Goal: Obtain resource: Obtain resource

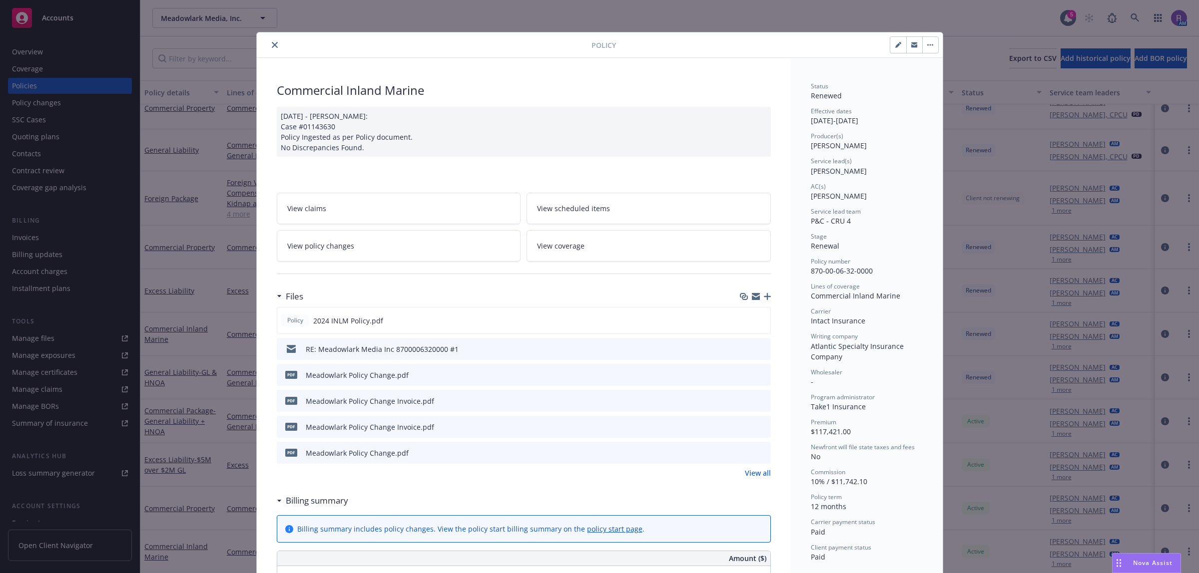
click at [274, 44] on button "close" at bounding box center [275, 45] width 12 height 12
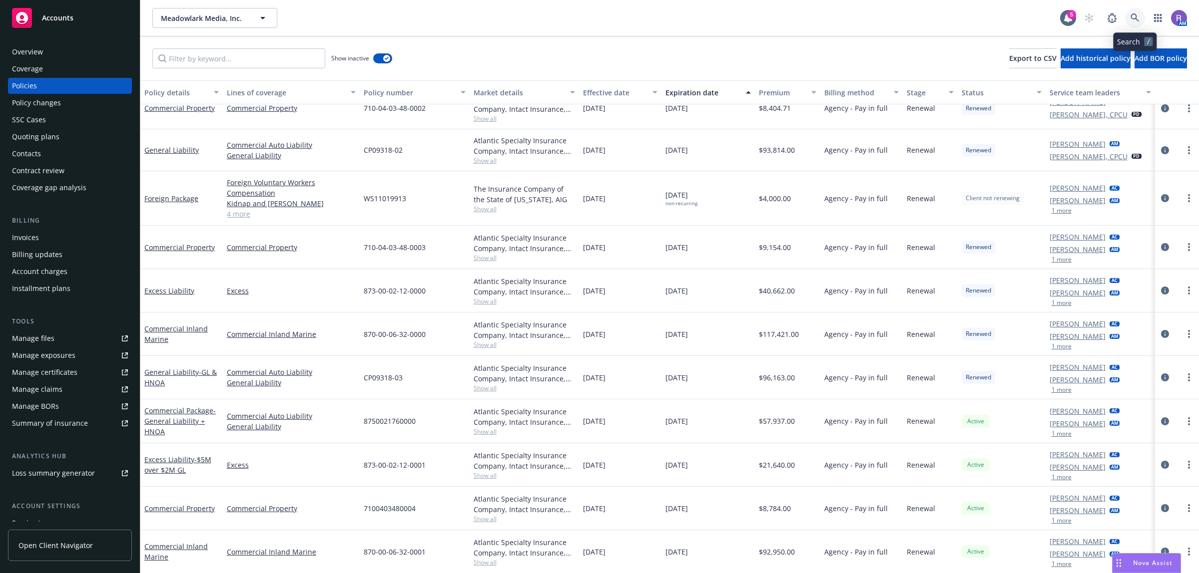
click at [1133, 20] on icon at bounding box center [1134, 17] width 9 height 9
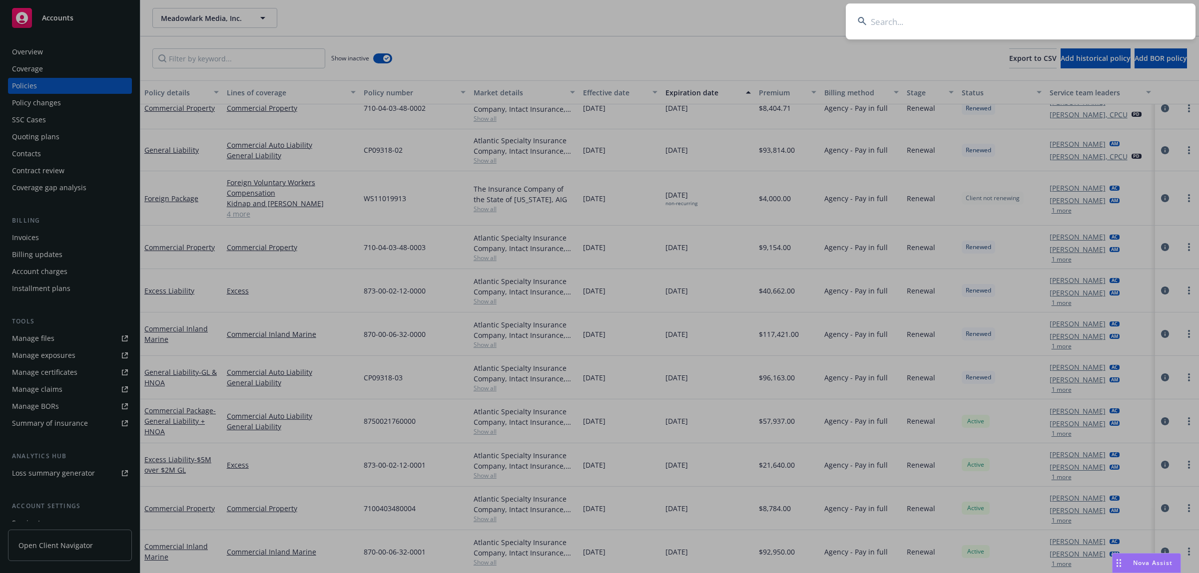
click at [1133, 20] on input at bounding box center [1020, 21] width 350 height 36
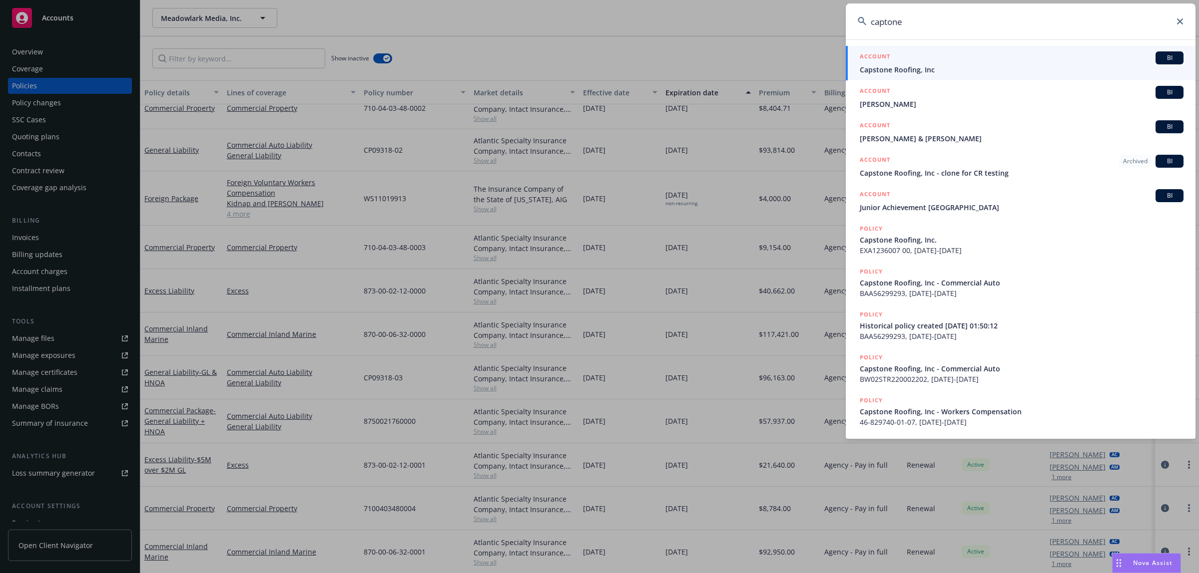
type input "captone"
click at [985, 58] on div "ACCOUNT BI" at bounding box center [1021, 57] width 324 height 13
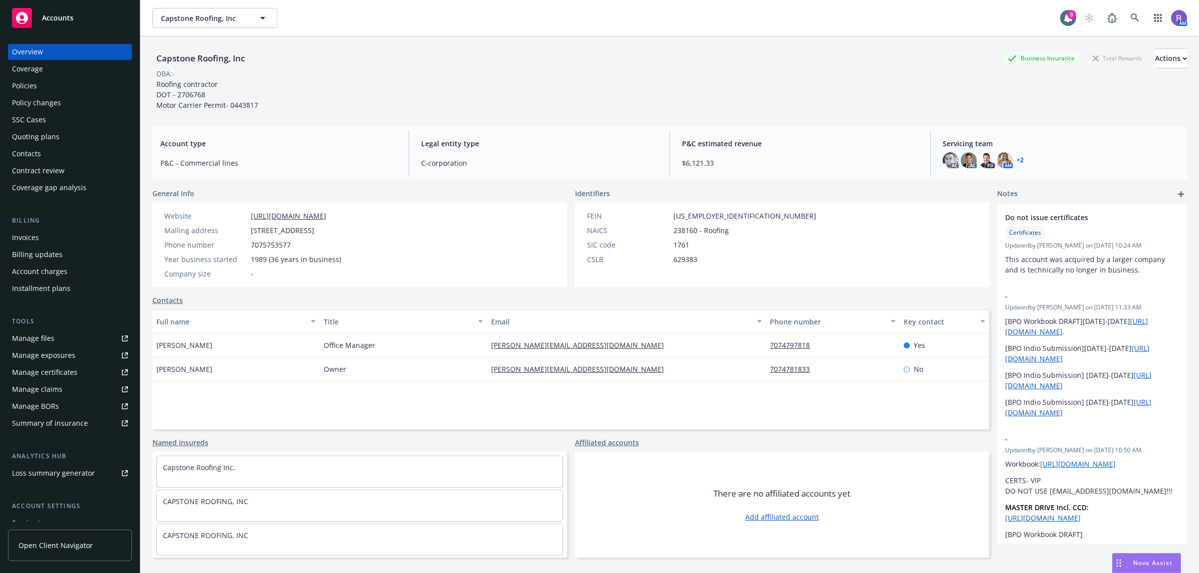
click at [481, 128] on div "Account type P&C - Commercial lines Legal entity type C-corporation P&C estimat…" at bounding box center [669, 153] width 1034 height 54
click at [35, 85] on div "Policies" at bounding box center [24, 86] width 25 height 16
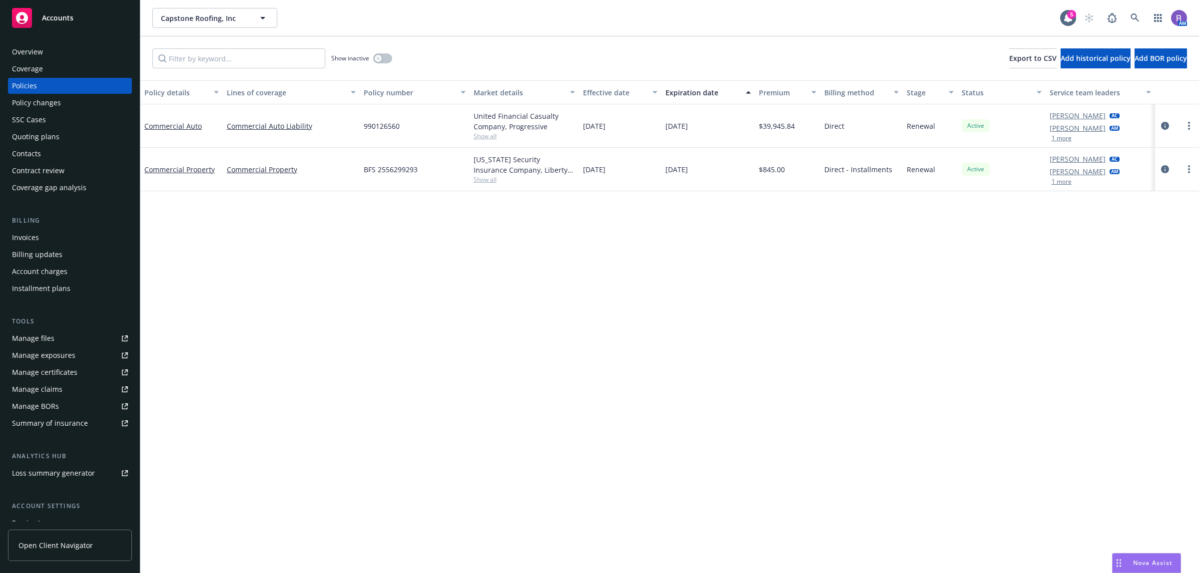
click at [568, 265] on div "Policy details Lines of coverage Policy number Market details Effective date Ex…" at bounding box center [669, 326] width 1058 height 493
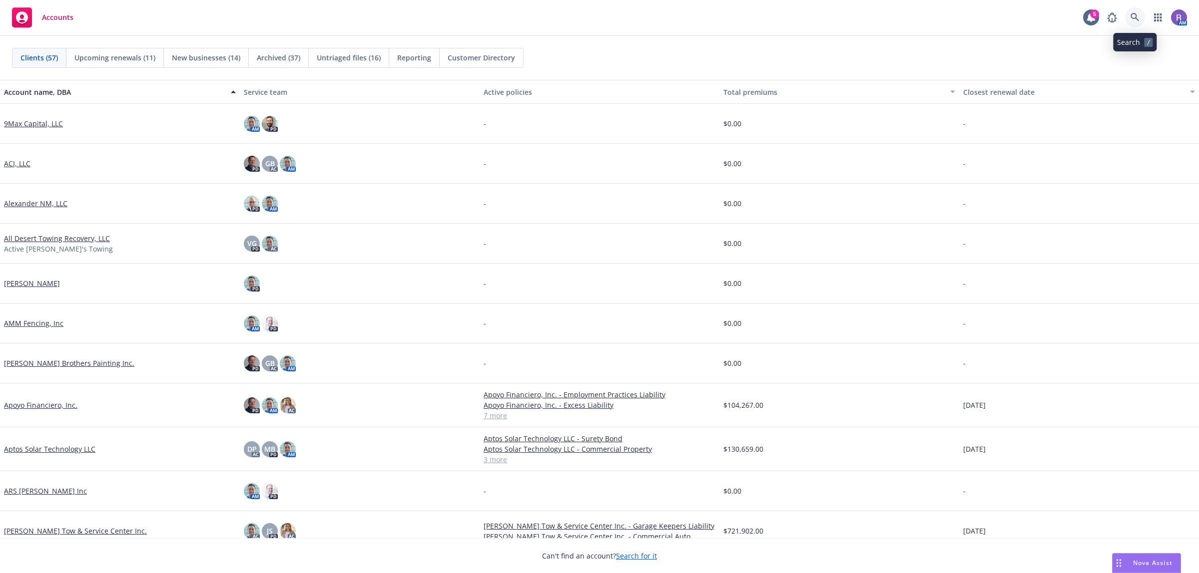
click at [1127, 18] on link at bounding box center [1135, 17] width 20 height 20
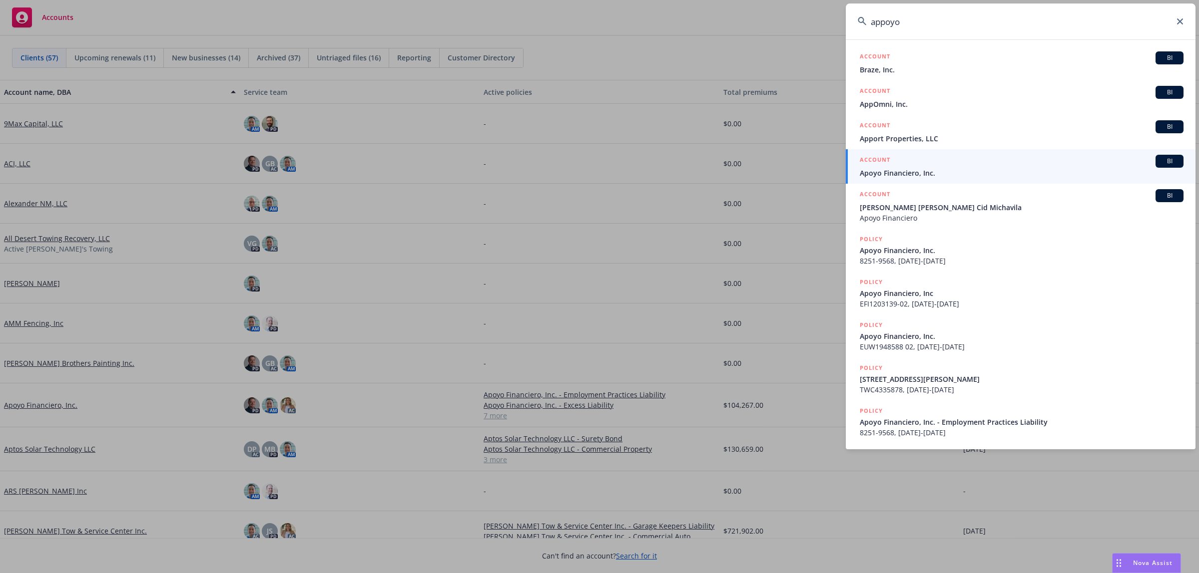
type input "appoyo"
click at [957, 170] on span "Apoyo Financiero, Inc." at bounding box center [1021, 173] width 324 height 10
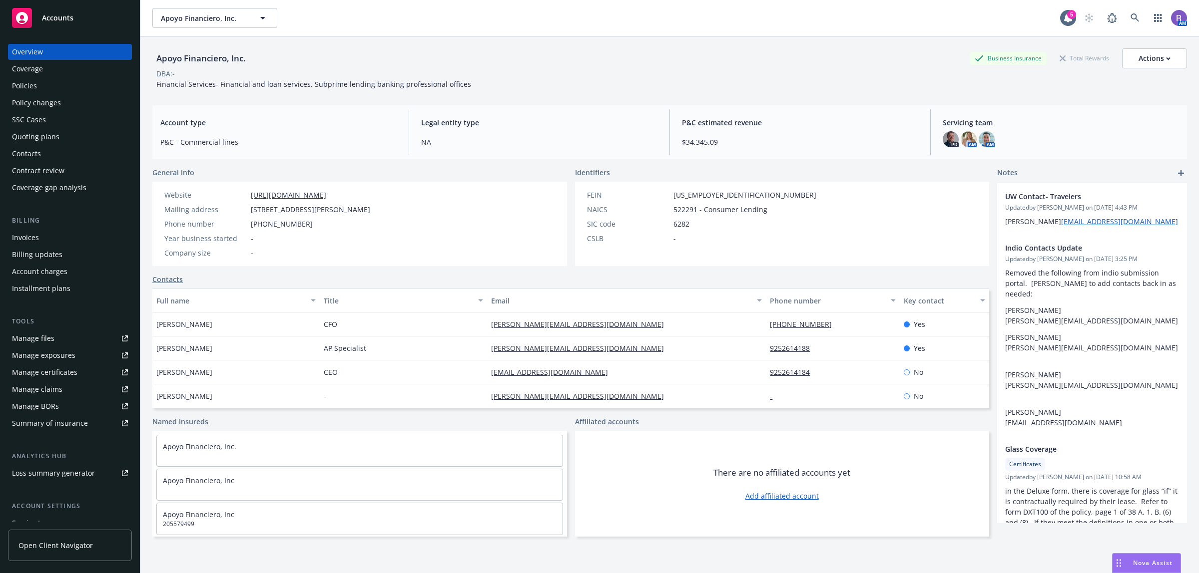
click at [48, 86] on div "Policies" at bounding box center [70, 86] width 116 height 16
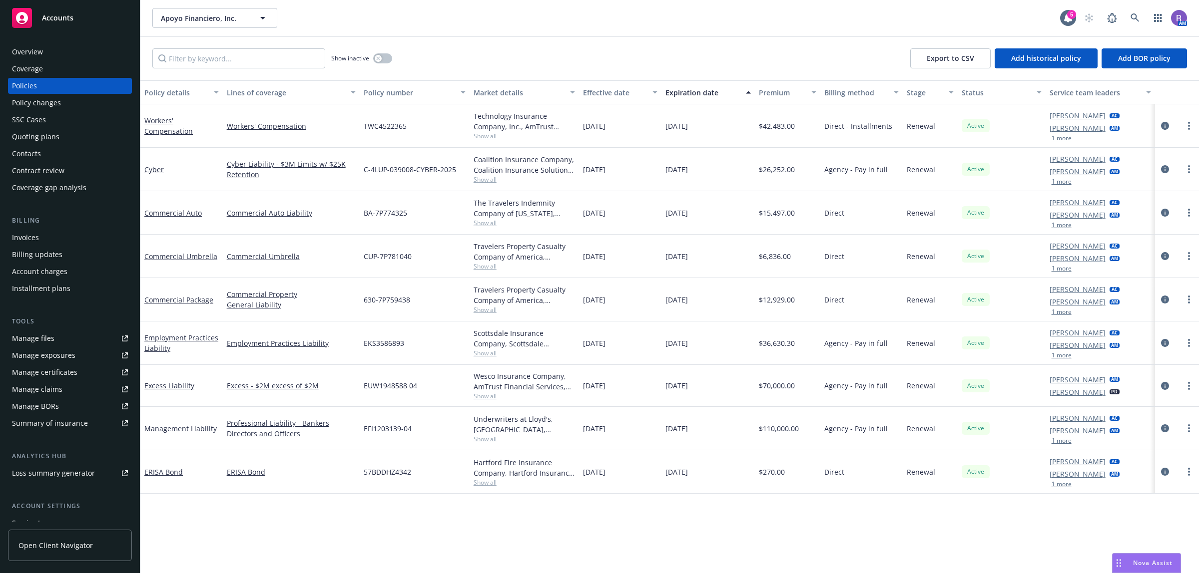
click at [1125, 570] on div "Nova Assist" at bounding box center [1146, 563] width 68 height 19
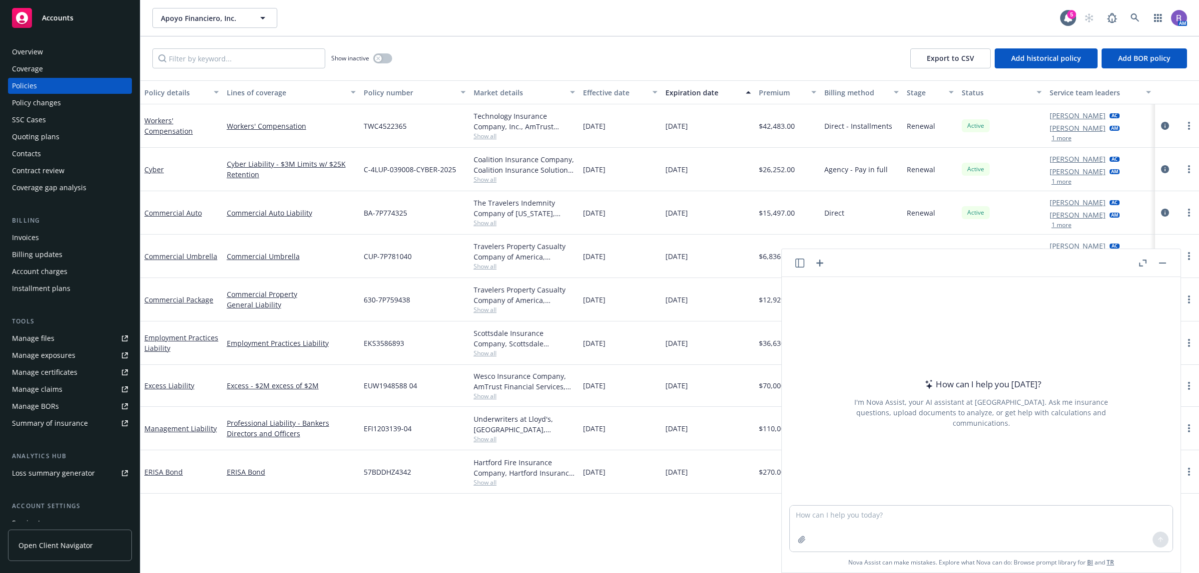
click at [798, 268] on button "button" at bounding box center [800, 263] width 12 height 12
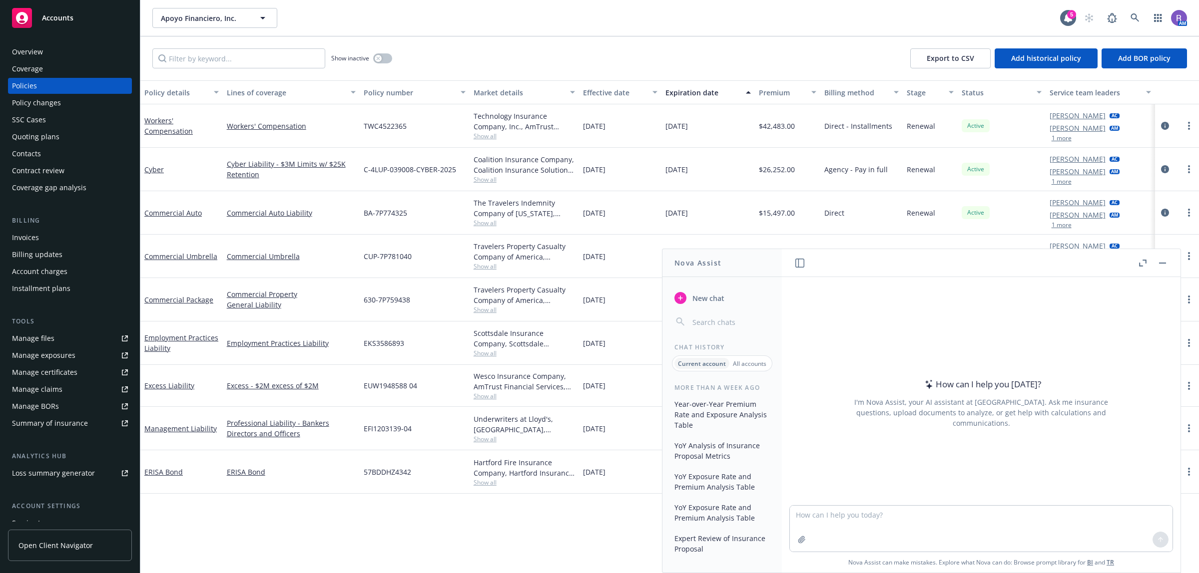
click at [713, 544] on button "Expert Review of Insurance Proposal" at bounding box center [721, 543] width 103 height 27
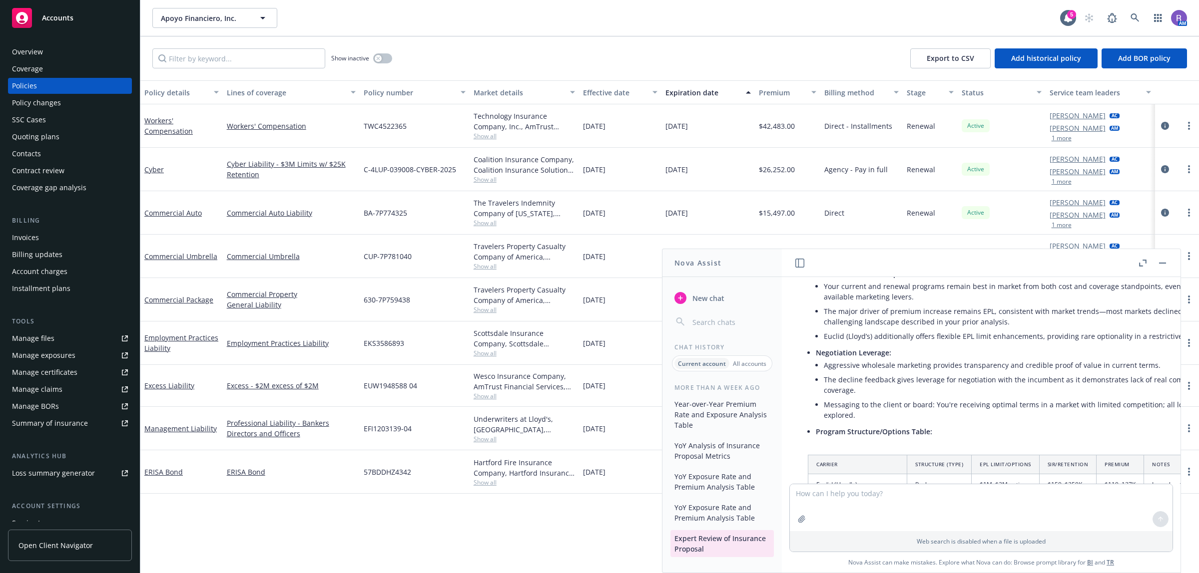
scroll to position [2270, 0]
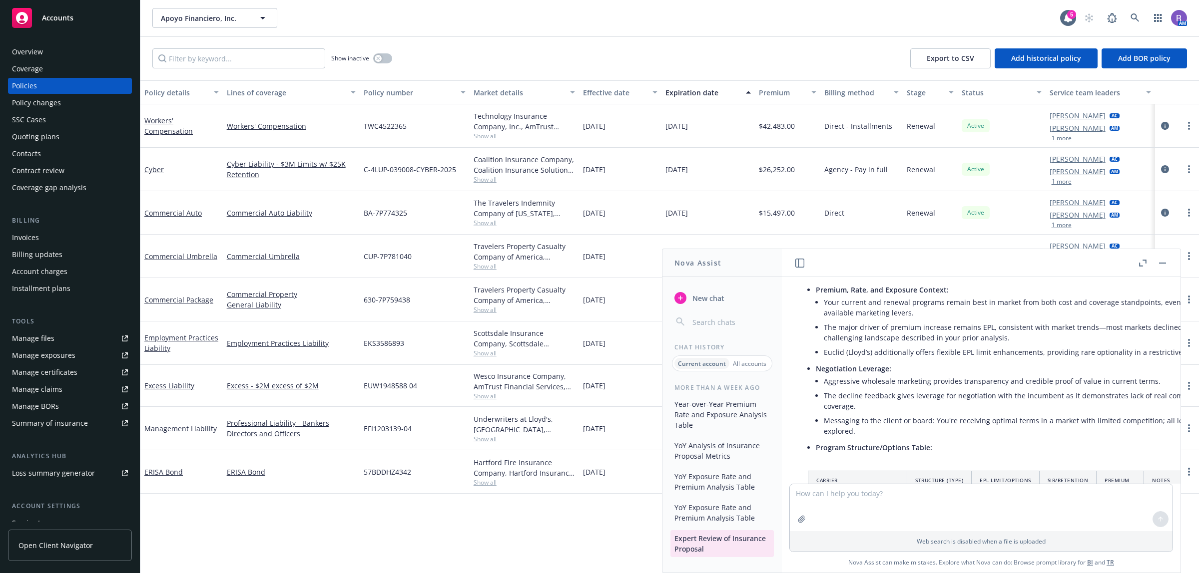
click at [1135, 268] on header at bounding box center [981, 263] width 399 height 28
click at [1137, 264] on button "button" at bounding box center [1142, 263] width 12 height 12
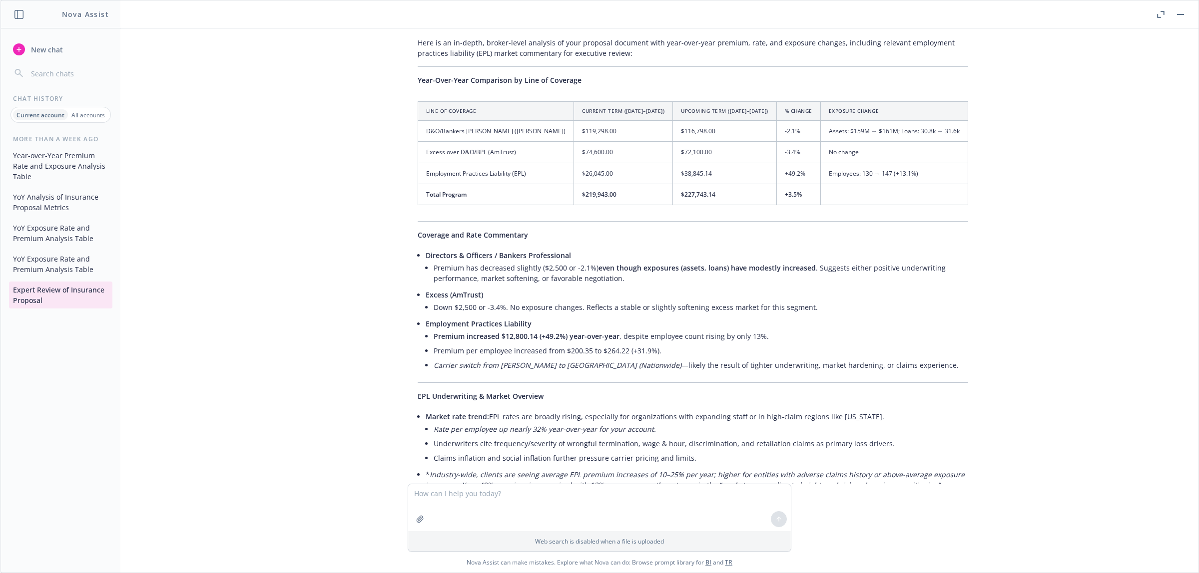
scroll to position [1625, 0]
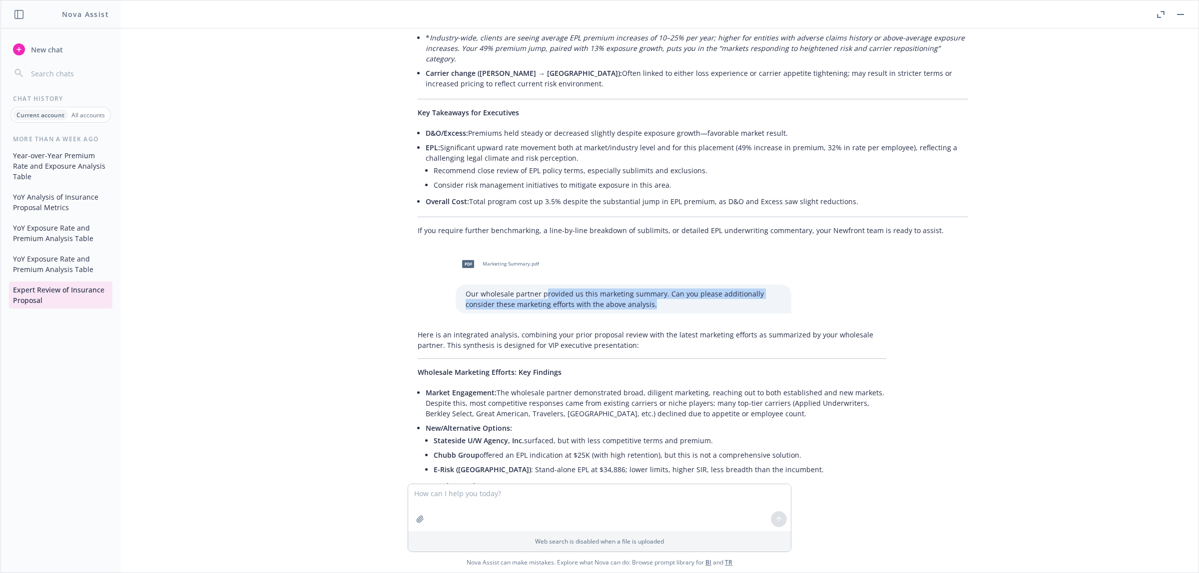
drag, startPoint x: 564, startPoint y: 311, endPoint x: 691, endPoint y: 323, distance: 127.0
click at [691, 314] on div "Our wholesale partner provided us this marketing summary. Can you please additi…" at bounding box center [623, 299] width 336 height 29
drag, startPoint x: 712, startPoint y: 311, endPoint x: 784, endPoint y: 329, distance: 74.0
click at [712, 310] on p "Our wholesale partner provided us this marketing summary. Can you please additi…" at bounding box center [623, 299] width 316 height 21
click at [979, 426] on div "pdf Apoyo Financiero, Inc. - Executive Risk Renewals 08_16_2025 _ Newfront Insu…" at bounding box center [599, 255] width 1198 height 455
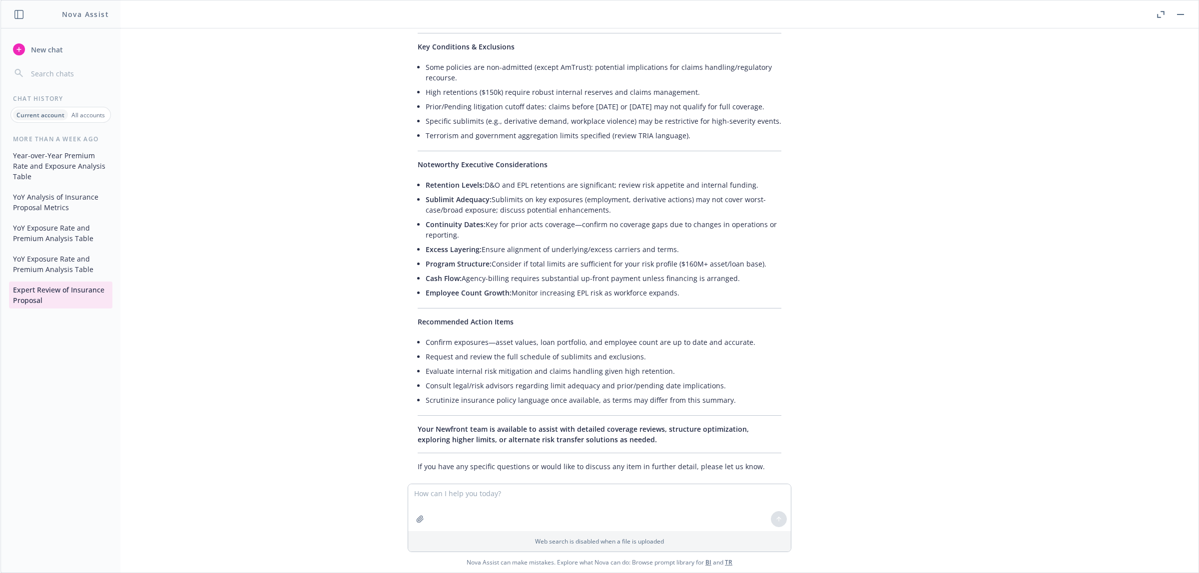
scroll to position [814, 0]
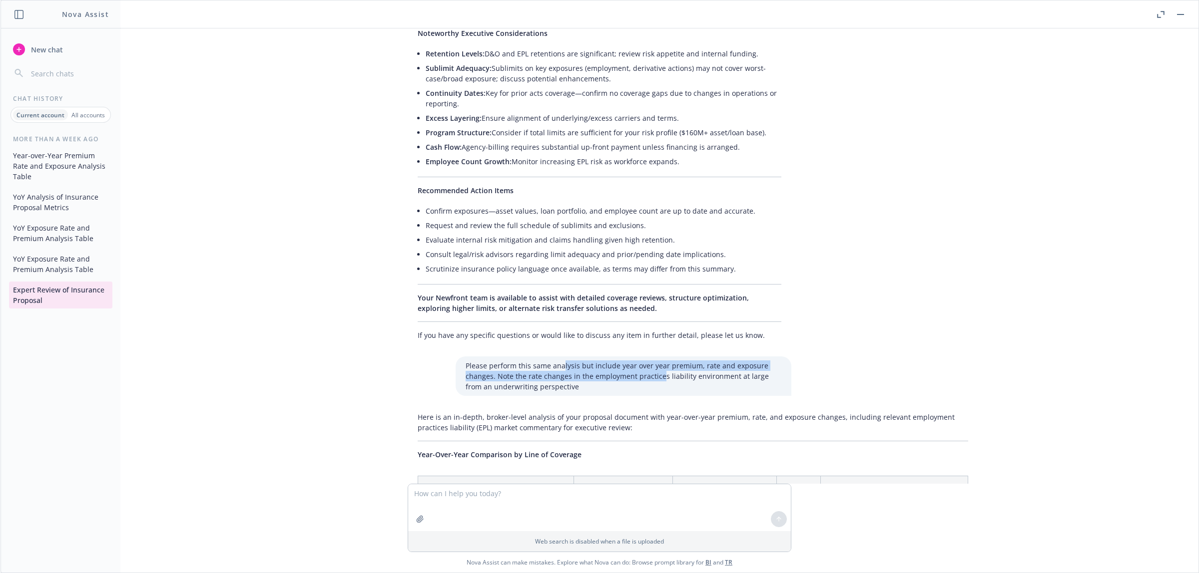
drag, startPoint x: 552, startPoint y: 363, endPoint x: 708, endPoint y: 388, distance: 157.8
click at [652, 383] on p "Please perform this same analysis but include year over year premium, rate and …" at bounding box center [623, 376] width 316 height 31
click at [708, 388] on p "Please perform this same analysis but include year over year premium, rate and …" at bounding box center [623, 376] width 316 height 31
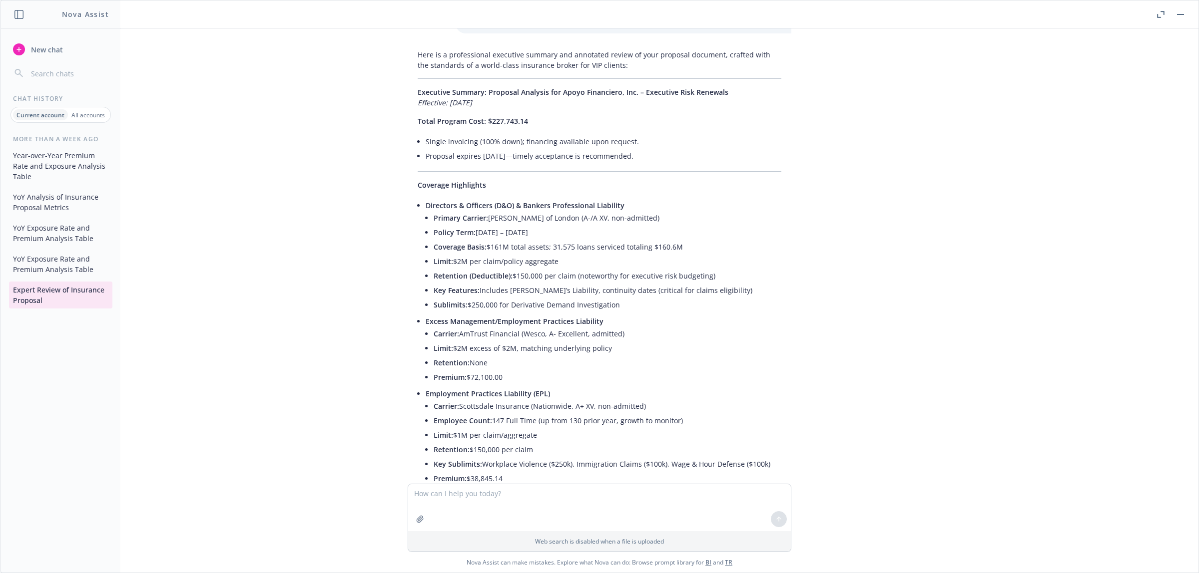
scroll to position [0, 0]
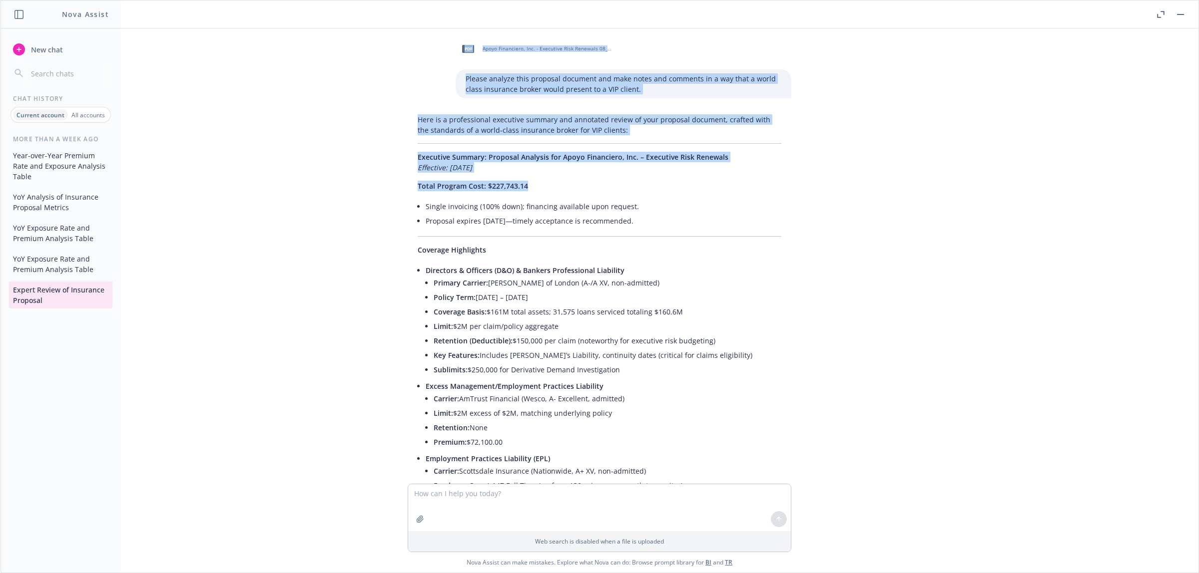
drag, startPoint x: 380, startPoint y: 69, endPoint x: 649, endPoint y: 180, distance: 291.3
click at [649, 180] on div "pdf Apoyo Financiero, Inc. - Executive Risk Renewals 08_16_2025 _ Newfront Insu…" at bounding box center [599, 255] width 1198 height 455
click at [384, 186] on div "pdf Apoyo Financiero, Inc. - Executive Risk Renewals 08_16_2025 _ Newfront Insu…" at bounding box center [599, 255] width 1198 height 455
click at [443, 93] on div "pdf Apoyo Financiero, Inc. - Executive Risk Renewals 08_16_2025 _ Newfront Insu…" at bounding box center [600, 67] width 400 height 62
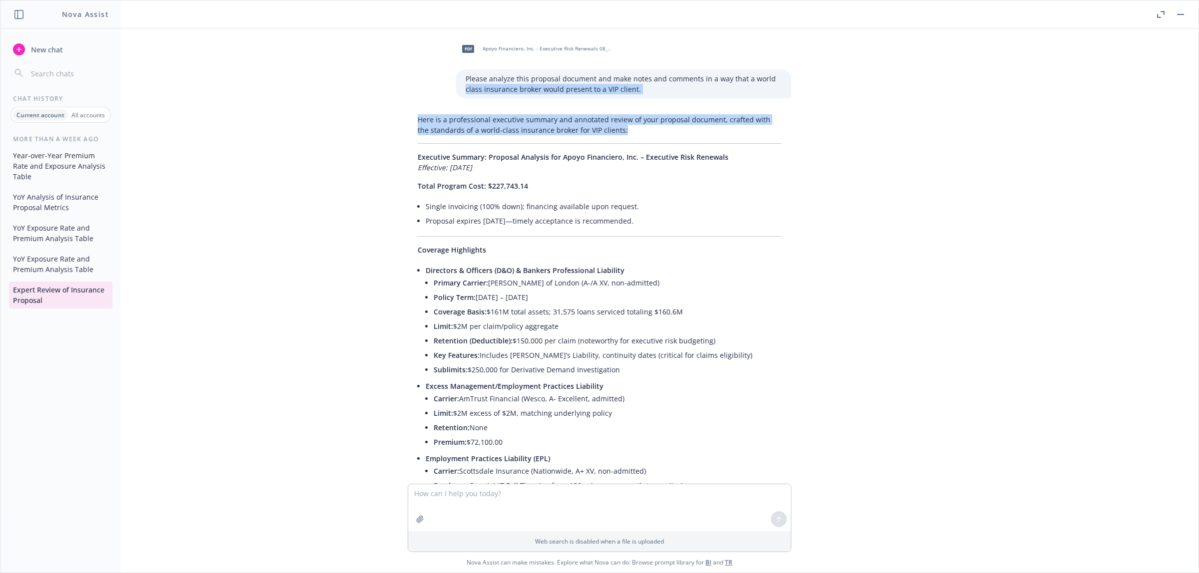
drag, startPoint x: 412, startPoint y: 84, endPoint x: 595, endPoint y: 103, distance: 184.3
click at [600, 134] on div "pdf Apoyo Financiero, Inc. - Executive Risk Renewals 08_16_2025 _ Newfront Insu…" at bounding box center [599, 255] width 1198 height 455
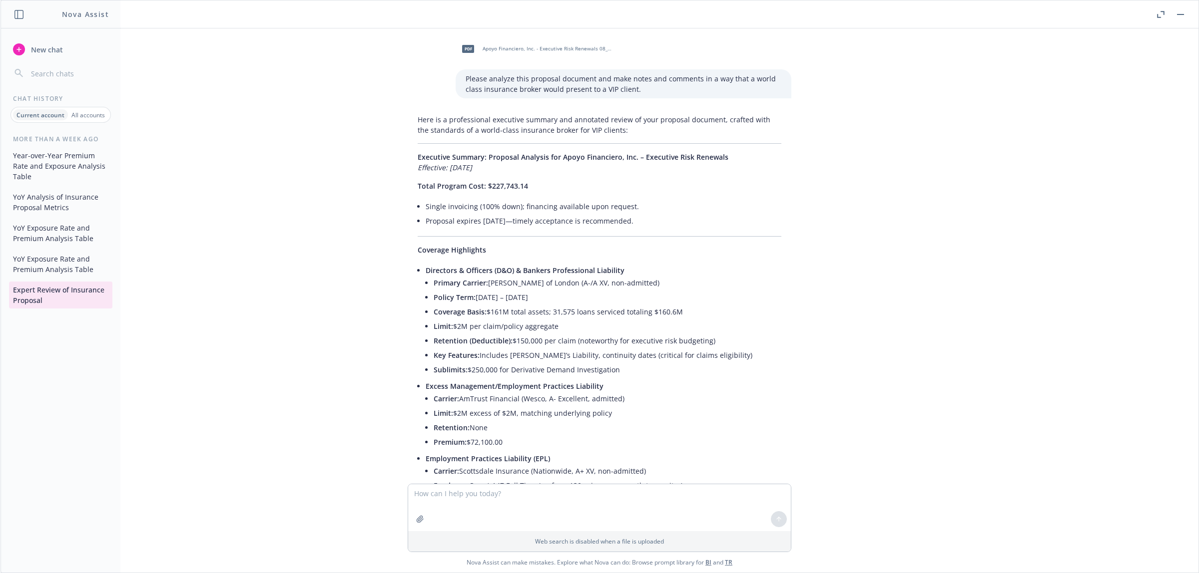
click at [605, 81] on p "Please analyze this proposal document and make notes and comments in a way that…" at bounding box center [623, 83] width 316 height 21
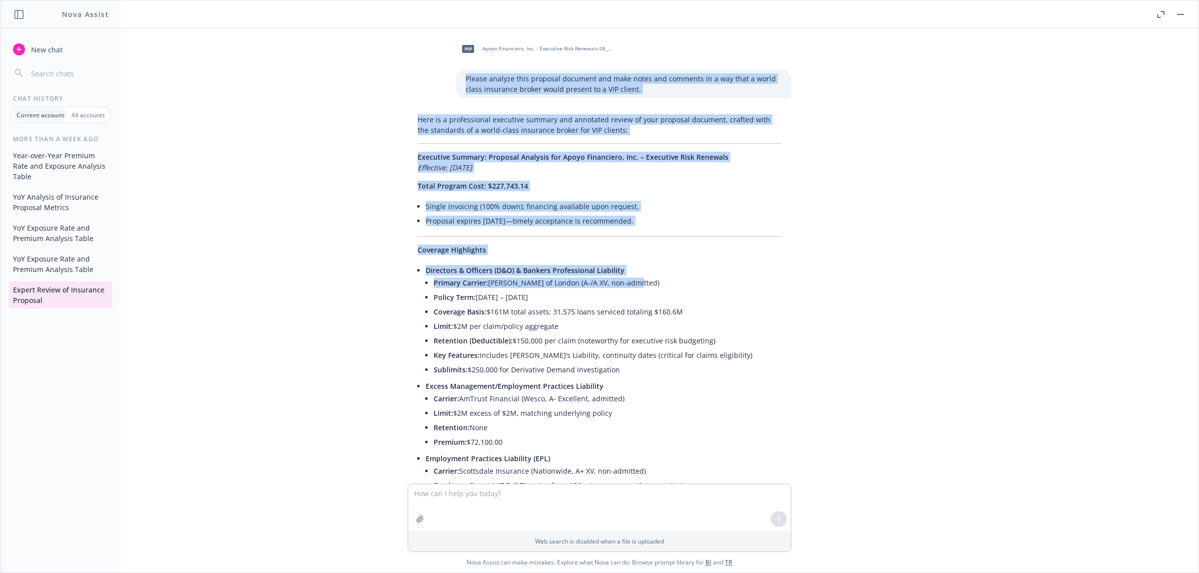
drag, startPoint x: 453, startPoint y: 77, endPoint x: 701, endPoint y: 286, distance: 323.5
click at [648, 278] on div "pdf Apoyo Financiero, Inc. - Executive Risk Renewals 08_16_2025 _ Newfront Insu…" at bounding box center [599, 255] width 1198 height 455
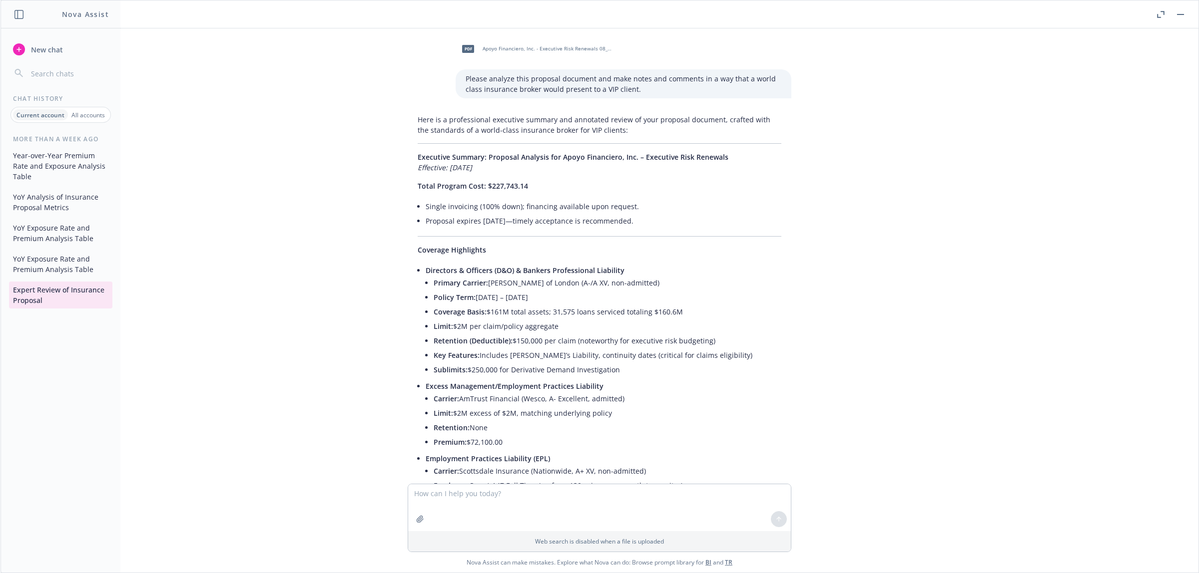
click at [810, 302] on div "pdf Apoyo Financiero, Inc. - Executive Risk Renewals 08_16_2025 _ Newfront Insu…" at bounding box center [599, 255] width 1198 height 455
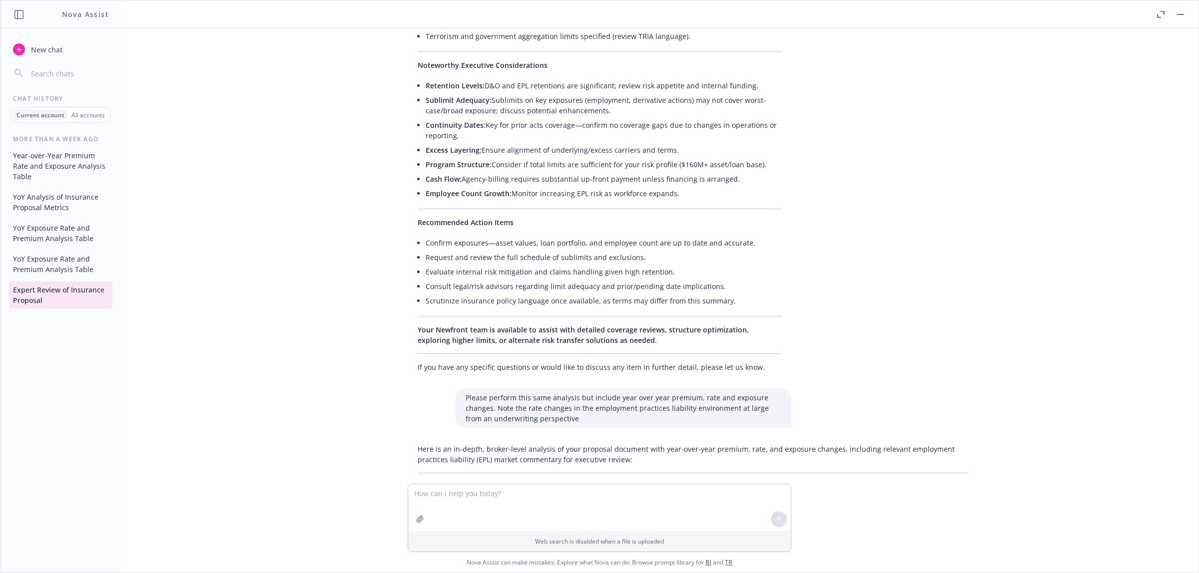
scroll to position [999, 0]
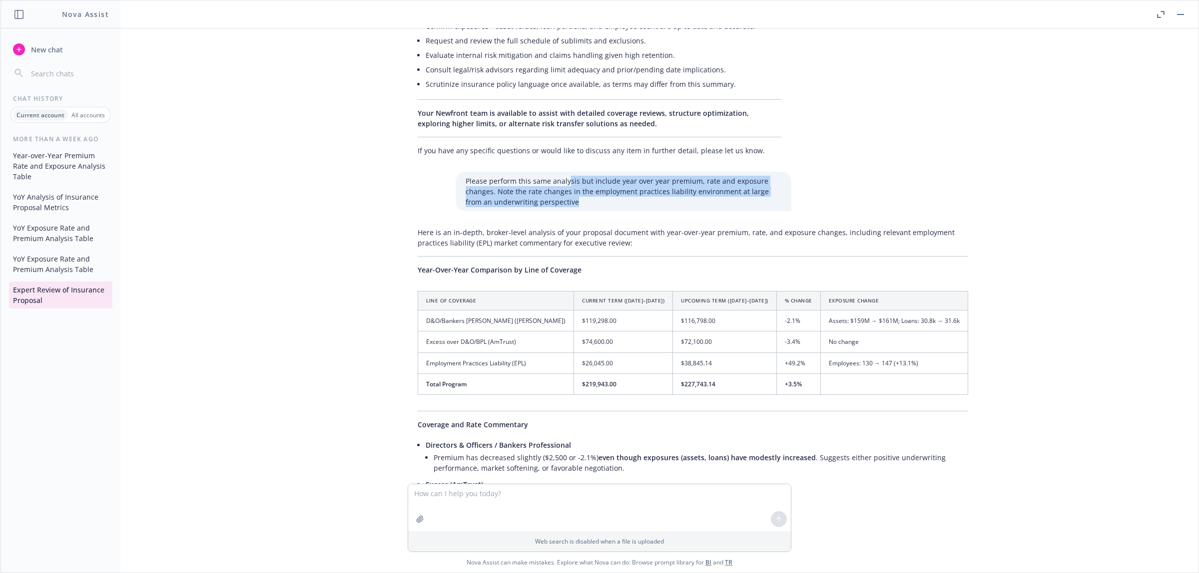
drag, startPoint x: 558, startPoint y: 186, endPoint x: 656, endPoint y: 200, distance: 98.8
click at [641, 198] on p "Please perform this same analysis but include year over year premium, rate and …" at bounding box center [623, 191] width 316 height 31
click at [690, 206] on p "Please perform this same analysis but include year over year premium, rate and …" at bounding box center [623, 191] width 316 height 31
drag, startPoint x: 525, startPoint y: 176, endPoint x: 668, endPoint y: 195, distance: 144.1
click at [645, 191] on div "Please perform this same analysis but include year over year premium, rate and …" at bounding box center [623, 191] width 336 height 39
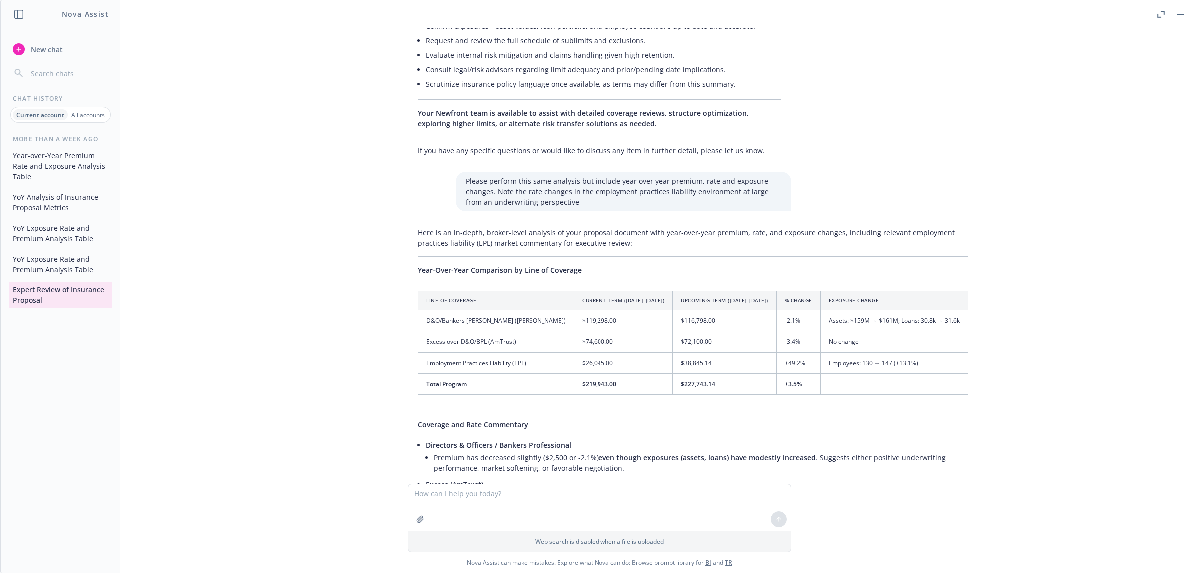
click at [668, 195] on p "Please perform this same analysis but include year over year premium, rate and …" at bounding box center [623, 191] width 316 height 31
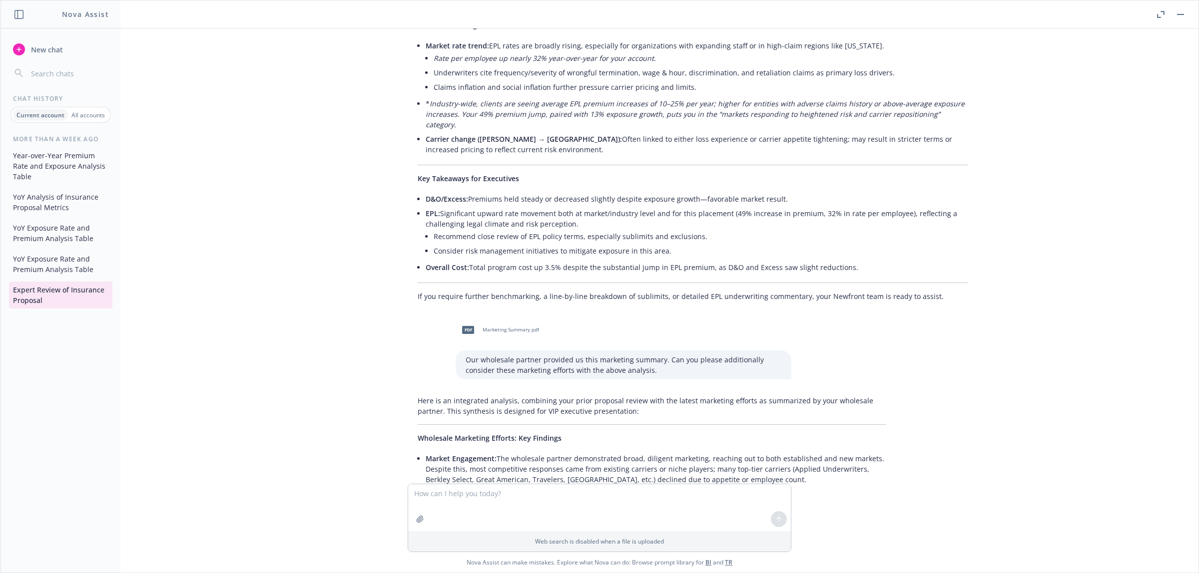
scroll to position [1561, 0]
click at [607, 371] on p "Our wholesale partner provided us this marketing summary. Can you please additi…" at bounding box center [623, 364] width 316 height 21
drag, startPoint x: 615, startPoint y: 373, endPoint x: 630, endPoint y: 372, distance: 15.5
click at [615, 373] on p "Our wholesale partner provided us this marketing summary. Can you please additi…" at bounding box center [623, 364] width 316 height 21
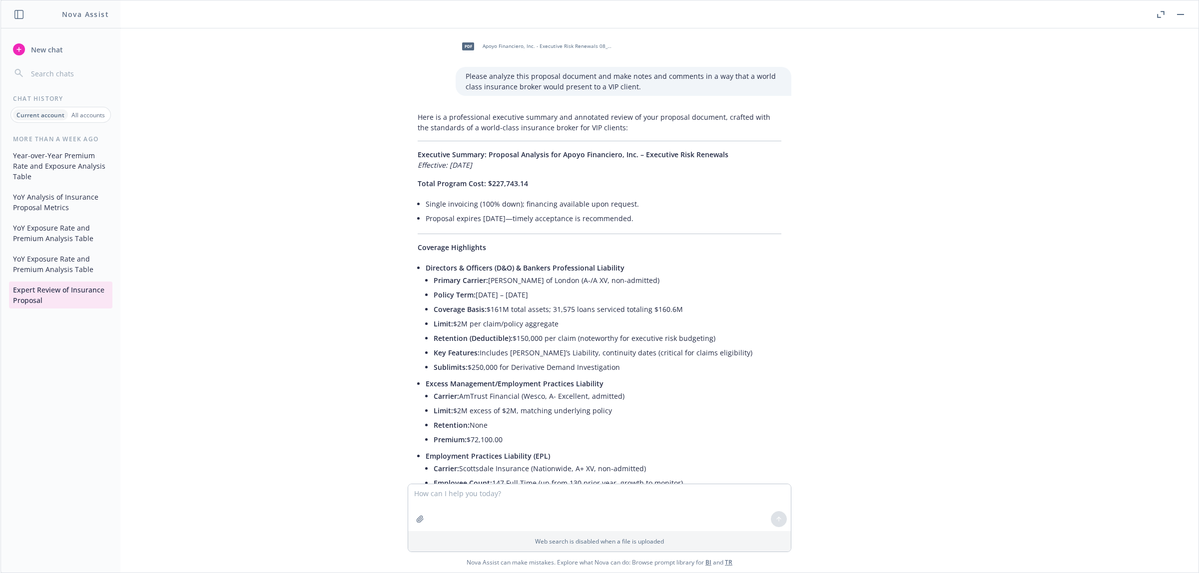
scroll to position [0, 0]
click at [474, 308] on span "Coverage Basis:" at bounding box center [459, 311] width 53 height 9
drag, startPoint x: 547, startPoint y: 336, endPoint x: 581, endPoint y: 336, distance: 33.5
click at [548, 336] on li "Retention (Deductible): $150,000 per claim (noteworthy for executive risk budge…" at bounding box center [607, 341] width 348 height 14
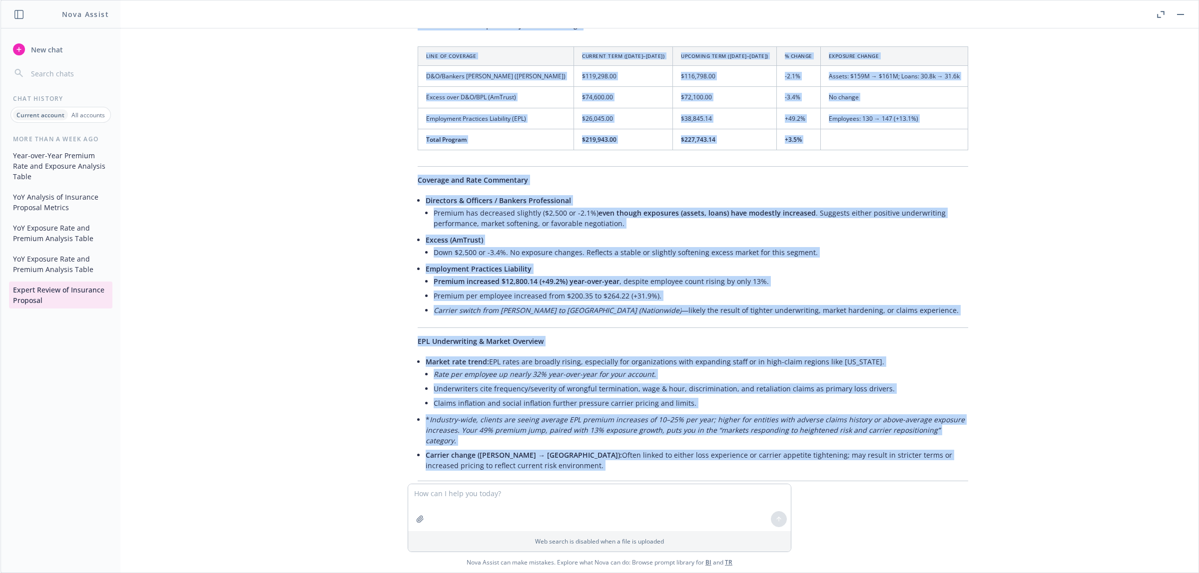
scroll to position [1461, 0]
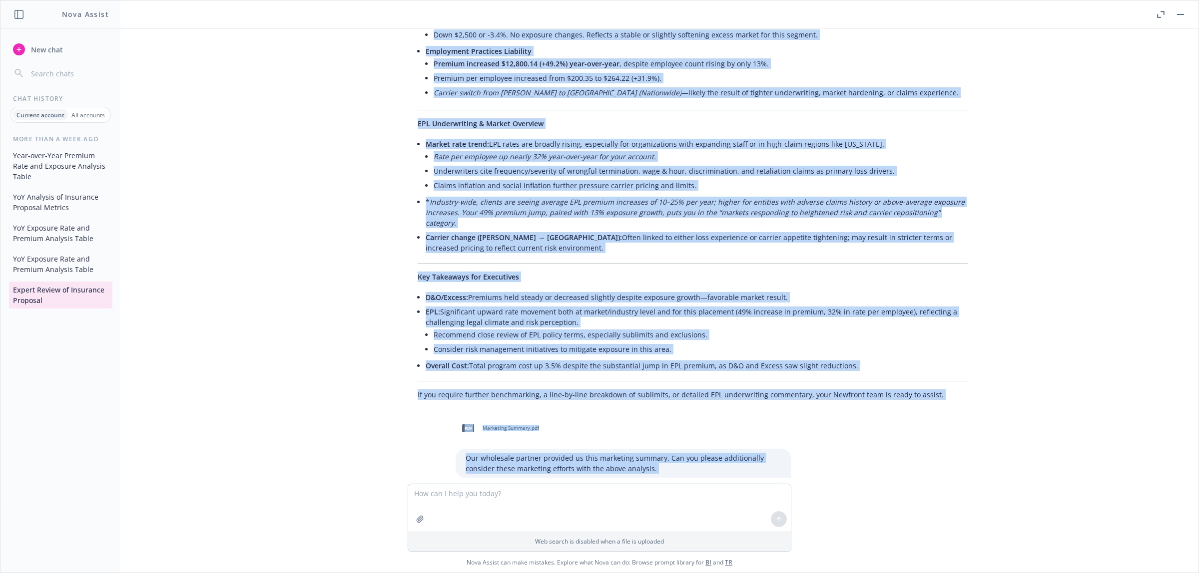
drag, startPoint x: 455, startPoint y: 78, endPoint x: 863, endPoint y: 365, distance: 498.2
click at [863, 365] on div "pdf Apoyo Financiero, Inc. - Executive Risk Renewals 08_16_2025 _ Newfront Insu…" at bounding box center [599, 255] width 1198 height 455
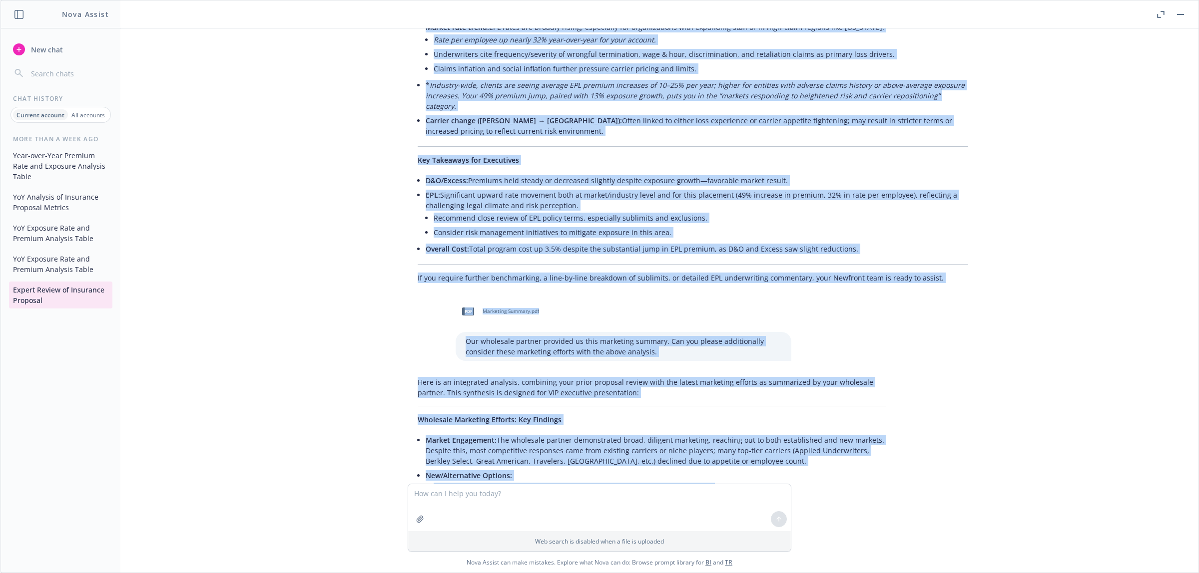
scroll to position [1648, 0]
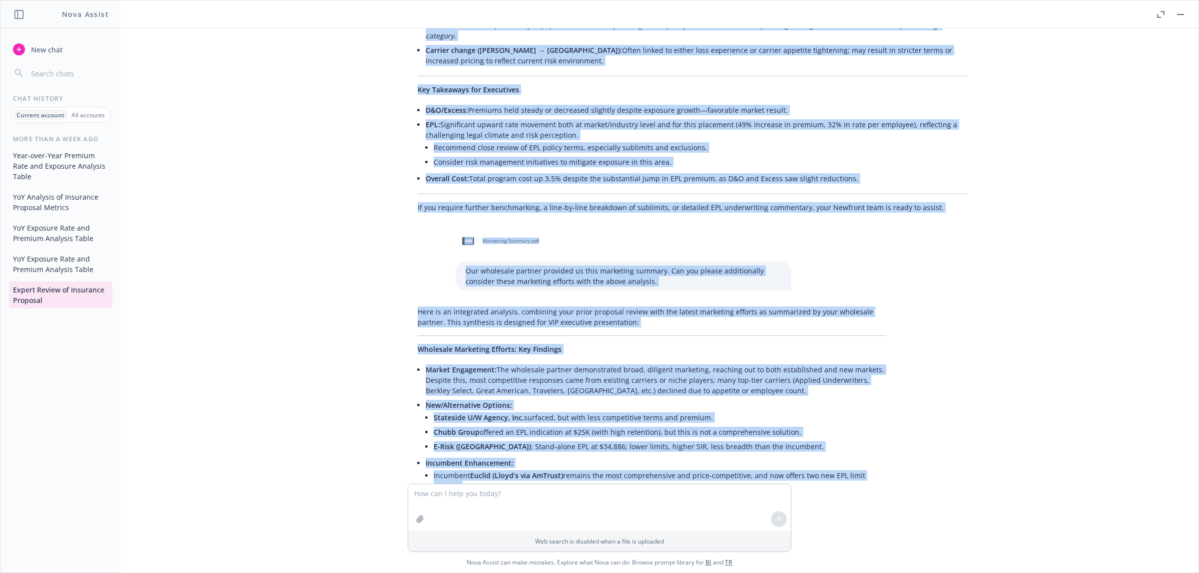
copy div "Loremi dolorsi amet consecte adipisci eli sedd eiusm tem incididu ut l etd magn…"
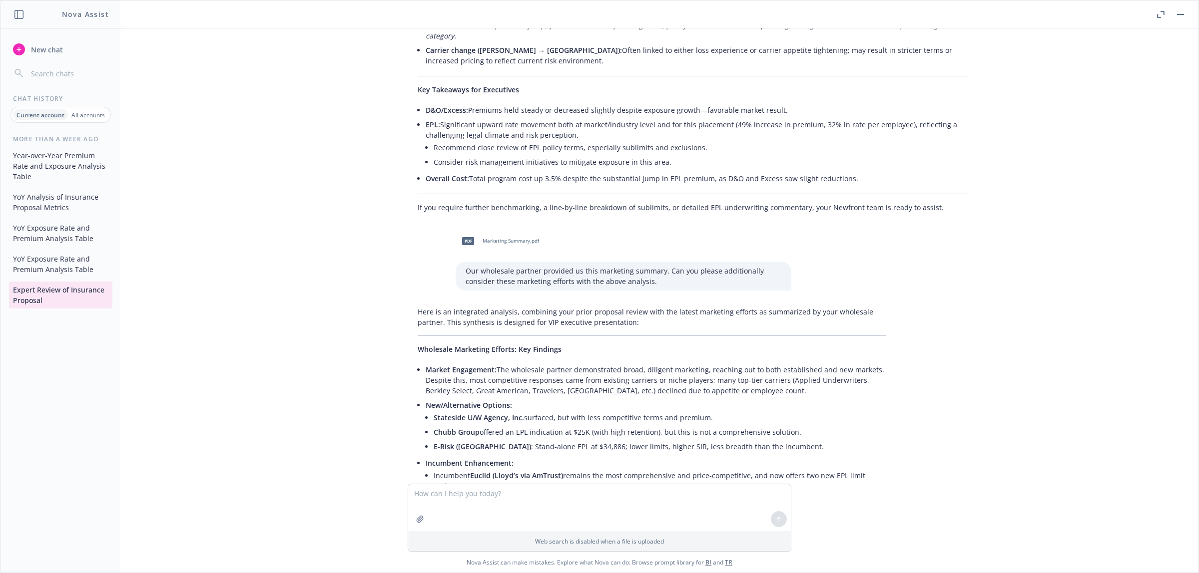
click at [510, 279] on p "Our wholesale partner provided us this marketing summary. Can you please additi…" at bounding box center [623, 276] width 316 height 21
copy p "Our wholesale partner provided us this marketing summary. Can you please additi…"
drag, startPoint x: 395, startPoint y: 332, endPoint x: 404, endPoint y: 331, distance: 9.5
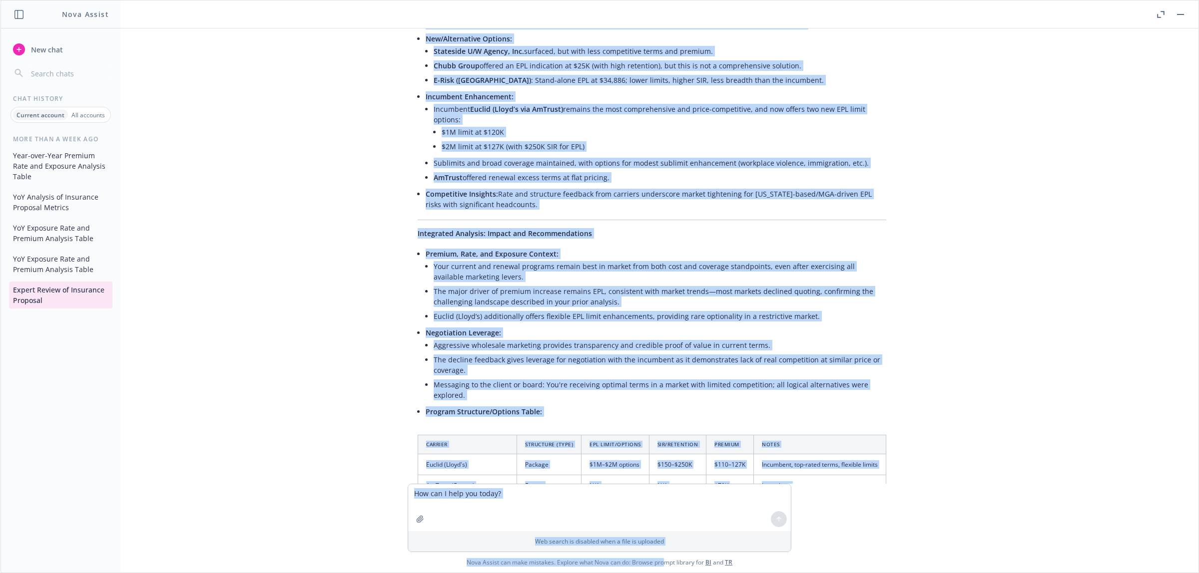
scroll to position [2312, 0]
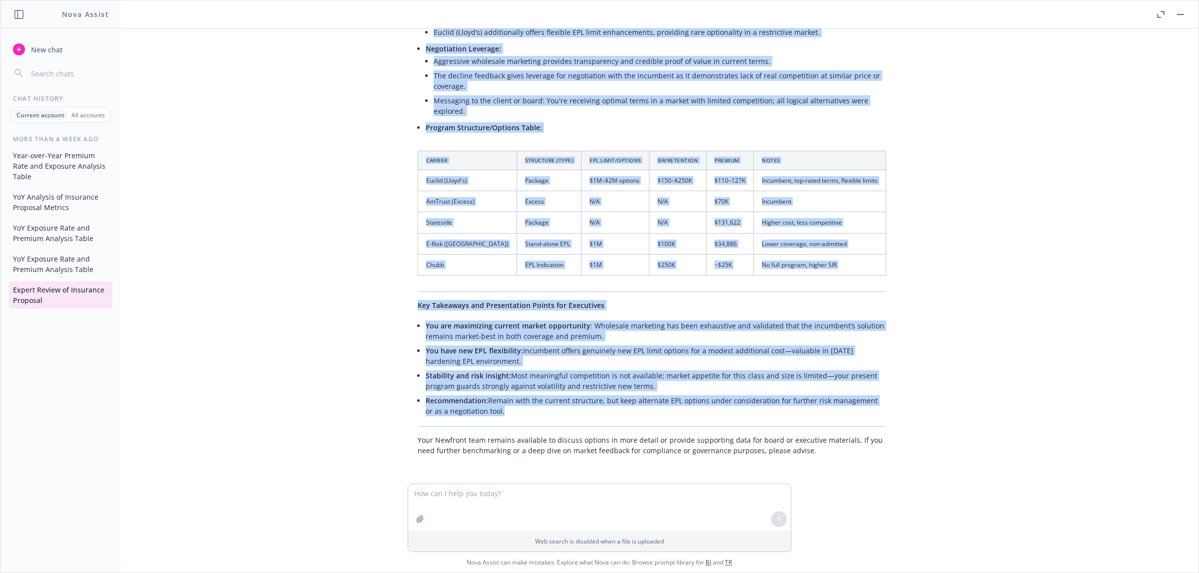
drag, startPoint x: 404, startPoint y: 325, endPoint x: 829, endPoint y: 422, distance: 436.1
click at [829, 422] on div "Here is an integrated analysis, combining your prior proposal review with the l…" at bounding box center [651, 56] width 488 height 808
copy div "Lore ip do sitametcon adipisci, elitseddo eius tempo incididu utlabo etdo mag a…"
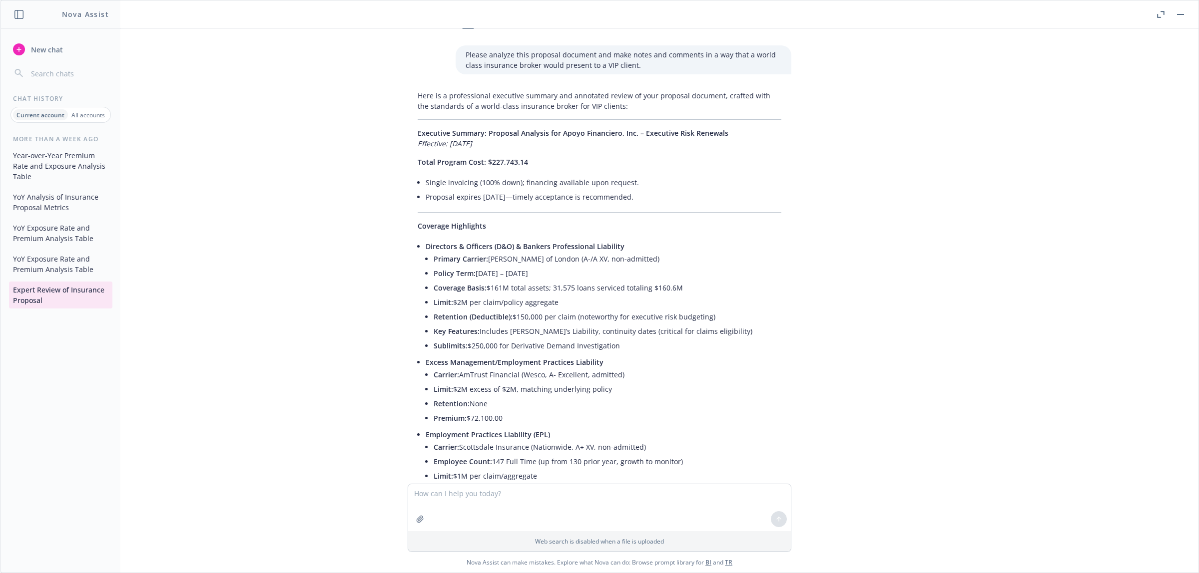
scroll to position [0, 0]
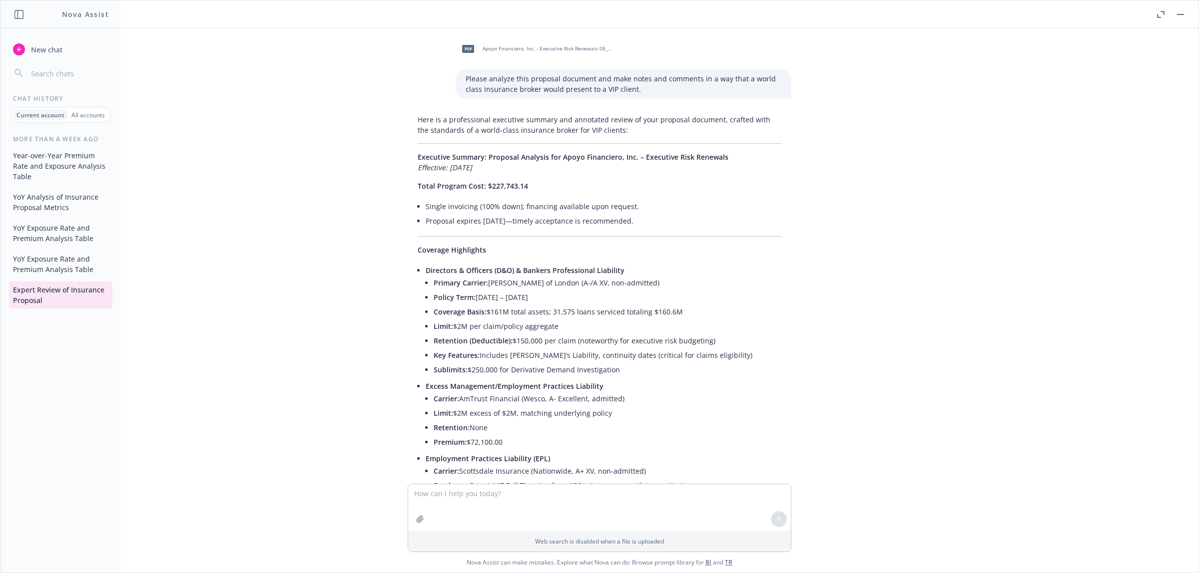
drag, startPoint x: 510, startPoint y: 180, endPoint x: 508, endPoint y: 73, distance: 106.9
click at [539, 46] on span "Apoyo Financiero, Inc. - Executive Risk Renewals 08_16_2025 _ Newfront Insuranc…" at bounding box center [547, 48] width 131 height 6
click at [1162, 11] on icon "button" at bounding box center [1161, 12] width 3 height 3
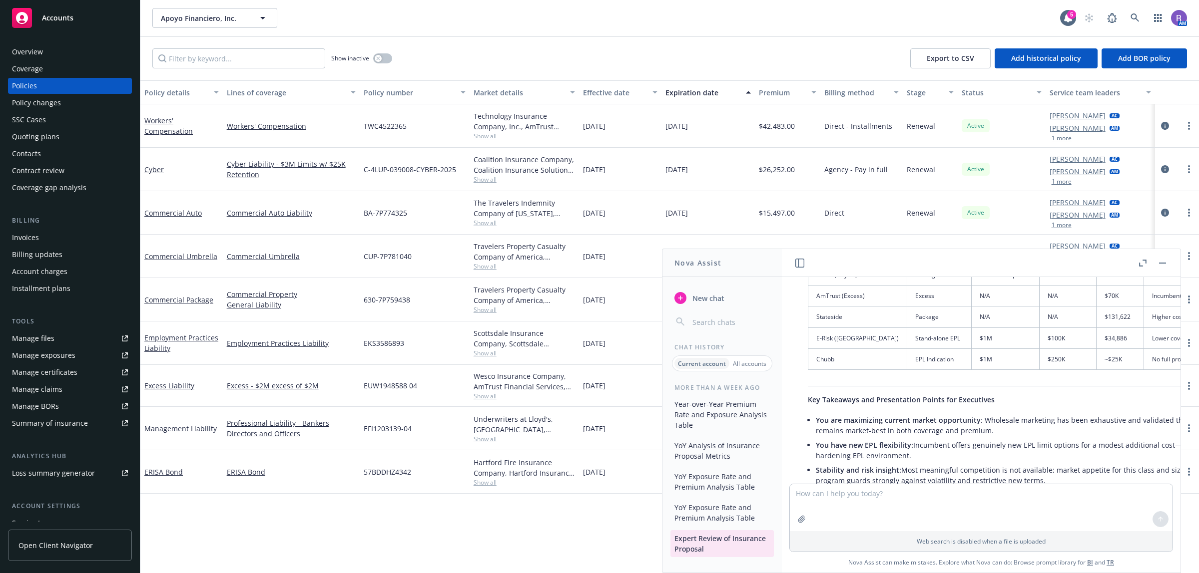
scroll to position [2644, 0]
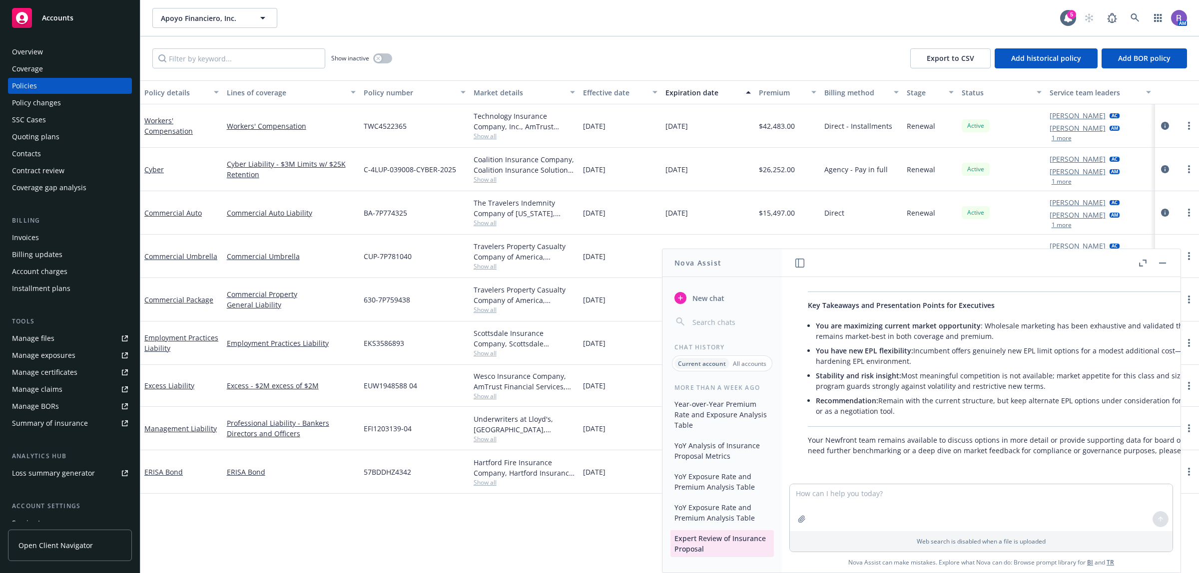
click at [68, 145] on div "Overview Coverage Policies Policy changes SSC Cases Quoting plans Contacts Cont…" at bounding box center [70, 120] width 124 height 152
click at [69, 138] on div "Quoting plans" at bounding box center [70, 137] width 116 height 16
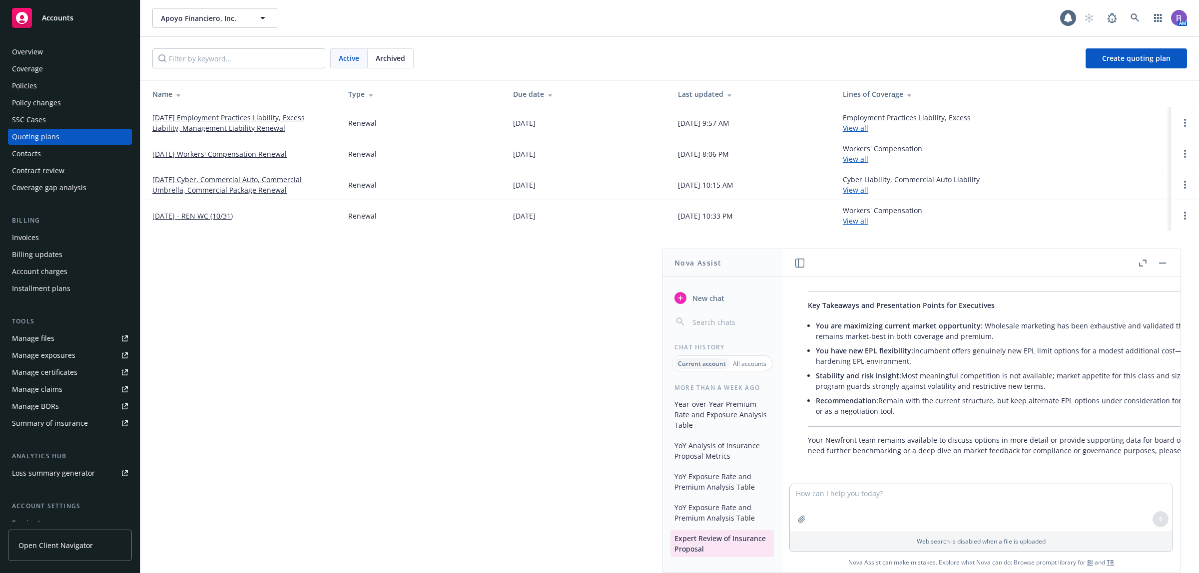
click at [705, 506] on button "YoY Exposure Rate and Premium Analysis Table" at bounding box center [721, 512] width 103 height 27
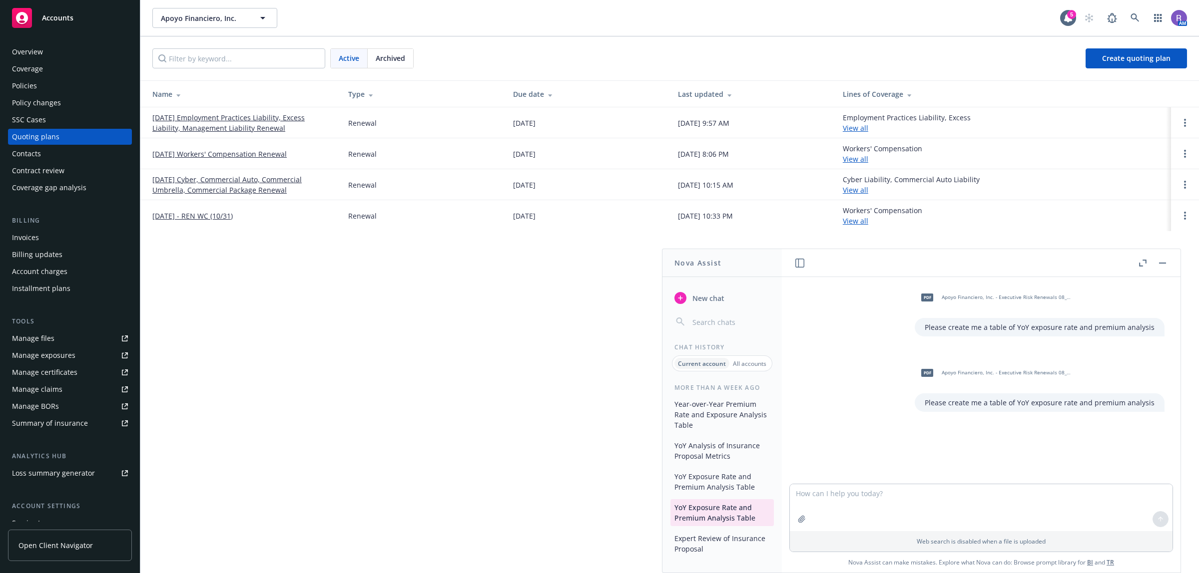
click at [712, 493] on button "YoY Exposure Rate and Premium Analysis Table" at bounding box center [721, 481] width 103 height 27
click at [732, 448] on button "YoY Analysis of Insurance Proposal Metrics" at bounding box center [721, 450] width 103 height 27
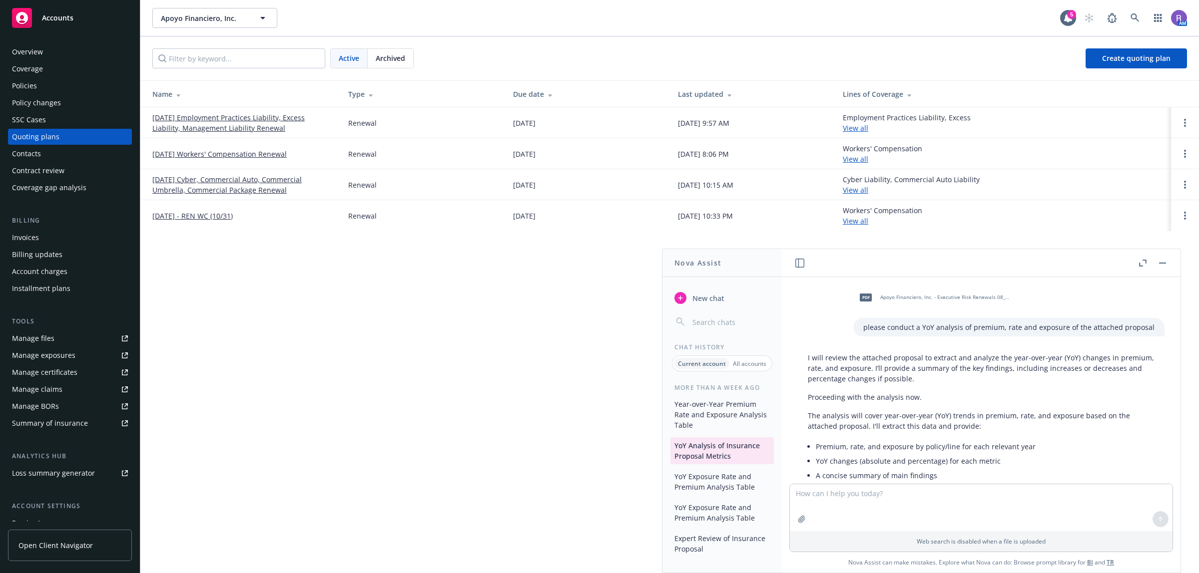
click at [717, 422] on button "Year-over-Year Premium Rate and Exposure Analysis Table" at bounding box center [721, 414] width 103 height 37
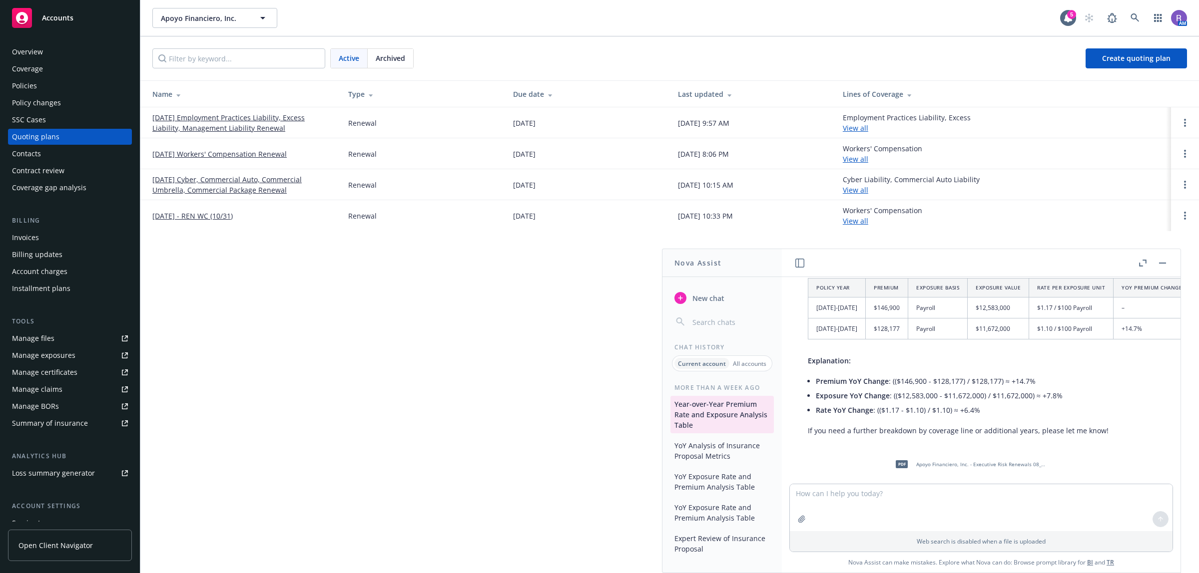
scroll to position [1248, 0]
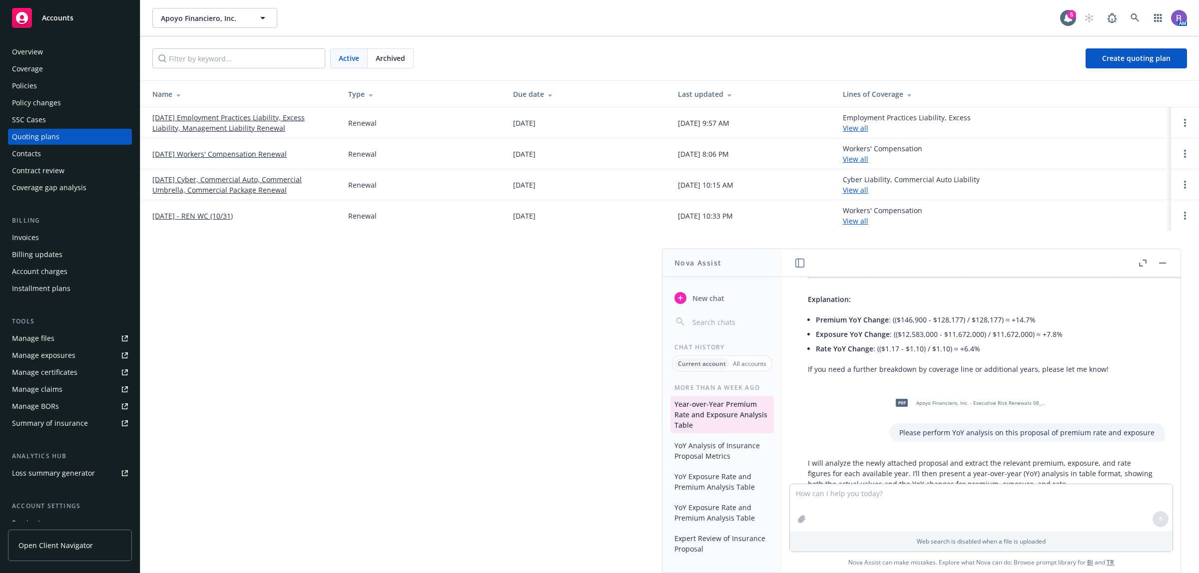
click at [1165, 258] on button "button" at bounding box center [1162, 263] width 12 height 12
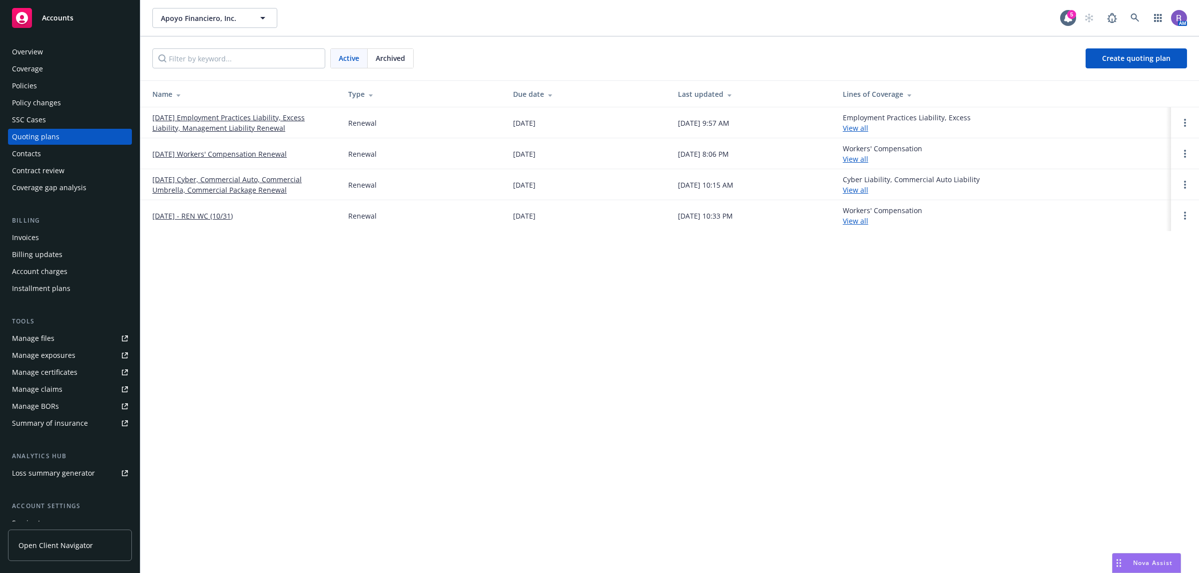
click at [1115, 564] on div "Drag to move" at bounding box center [1118, 563] width 12 height 19
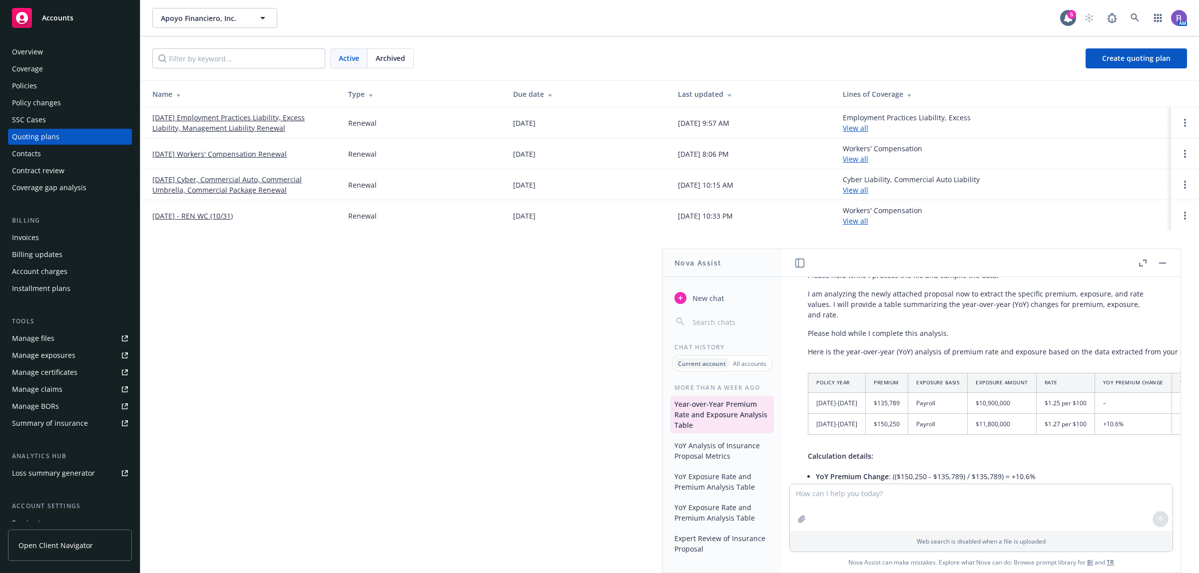
scroll to position [1677, 0]
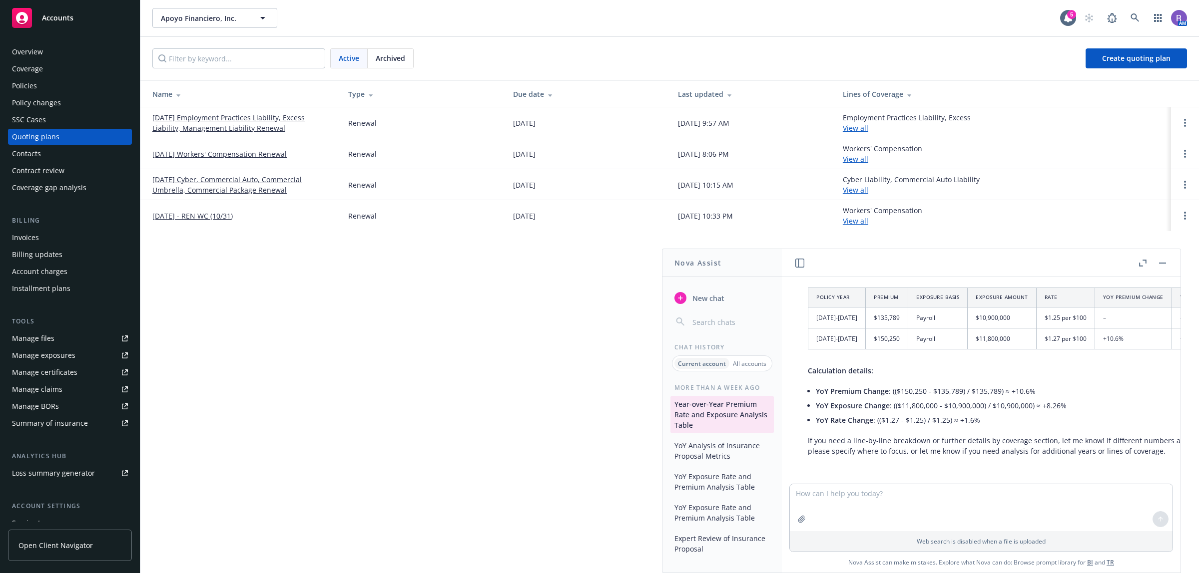
click at [435, 360] on div "Apoyo Financiero, Inc. Apoyo Financiero, Inc. 5 AM Active Archived Create quoti…" at bounding box center [669, 286] width 1058 height 573
click at [1167, 268] on button at bounding box center [1162, 263] width 12 height 12
click at [1160, 259] on button "button" at bounding box center [1162, 263] width 12 height 12
